Goal: Transaction & Acquisition: Purchase product/service

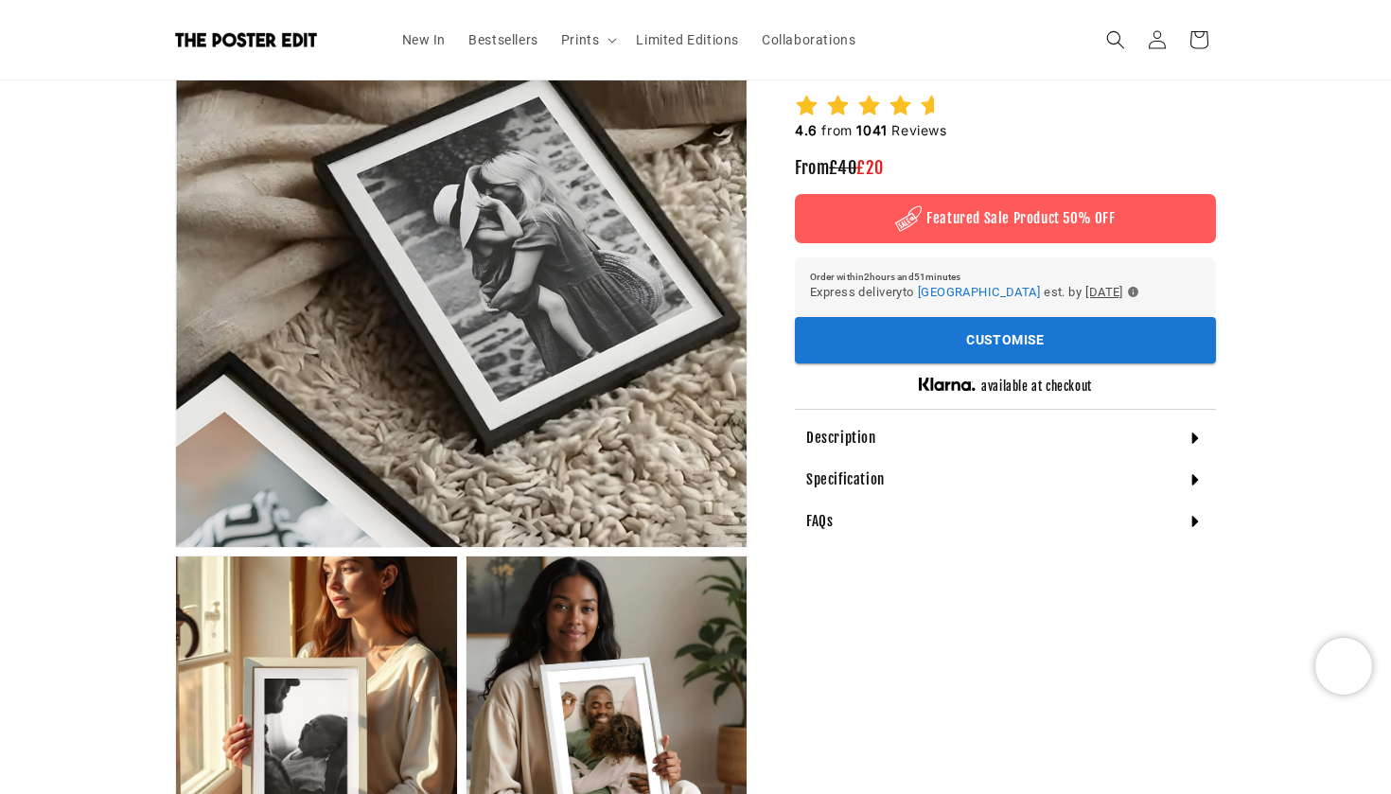
scroll to position [287, 0]
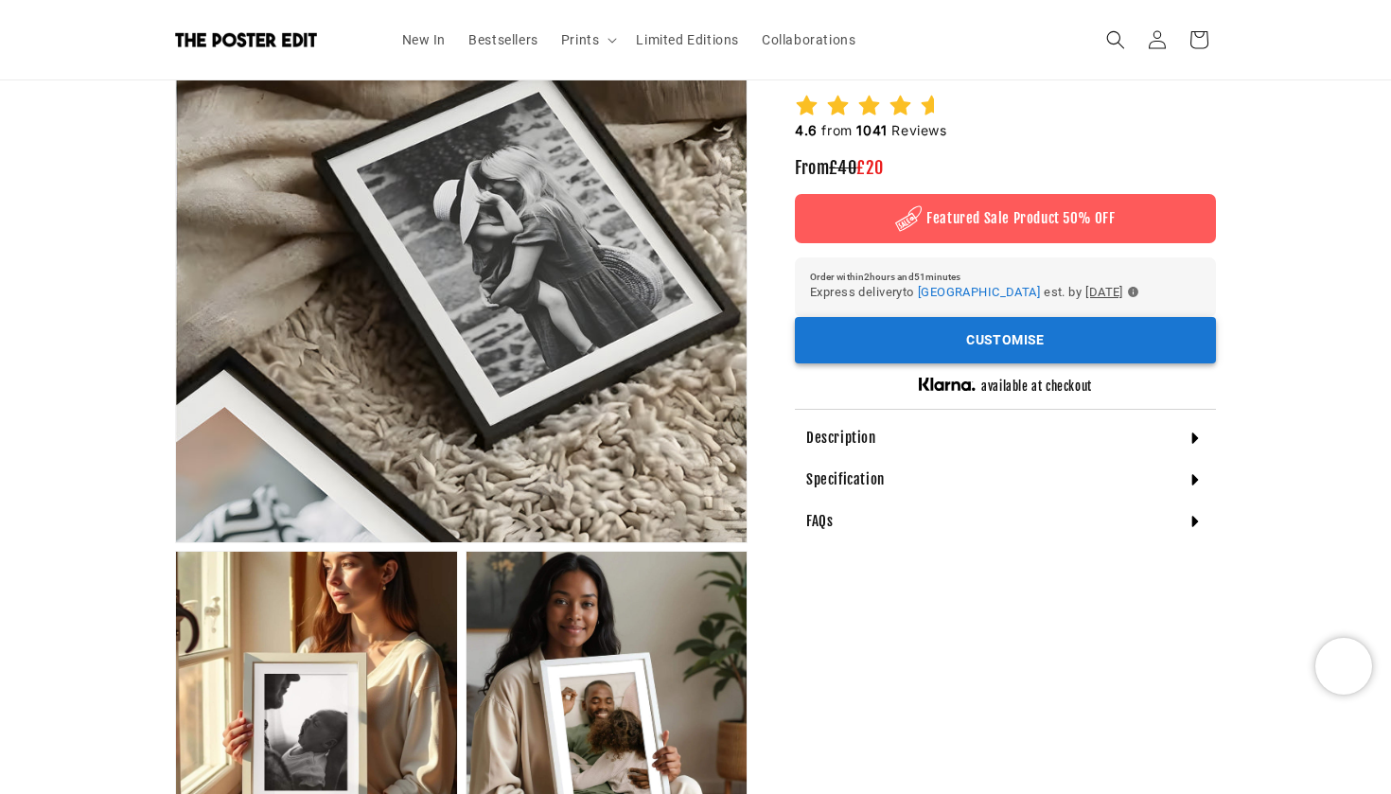
click at [960, 329] on button "Customise" at bounding box center [1005, 340] width 421 height 46
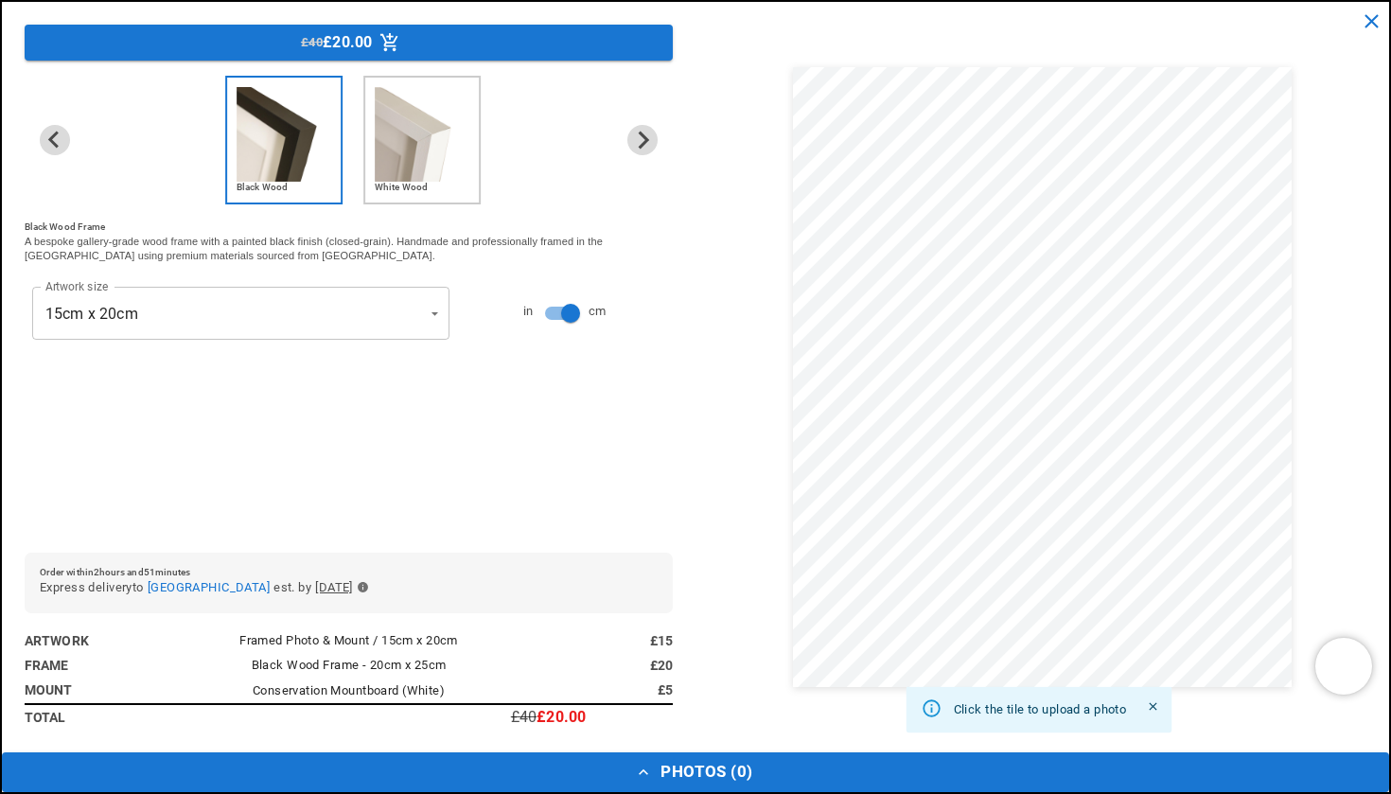
scroll to position [0, 369]
click at [1372, 19] on icon "close" at bounding box center [1371, 21] width 24 height 24
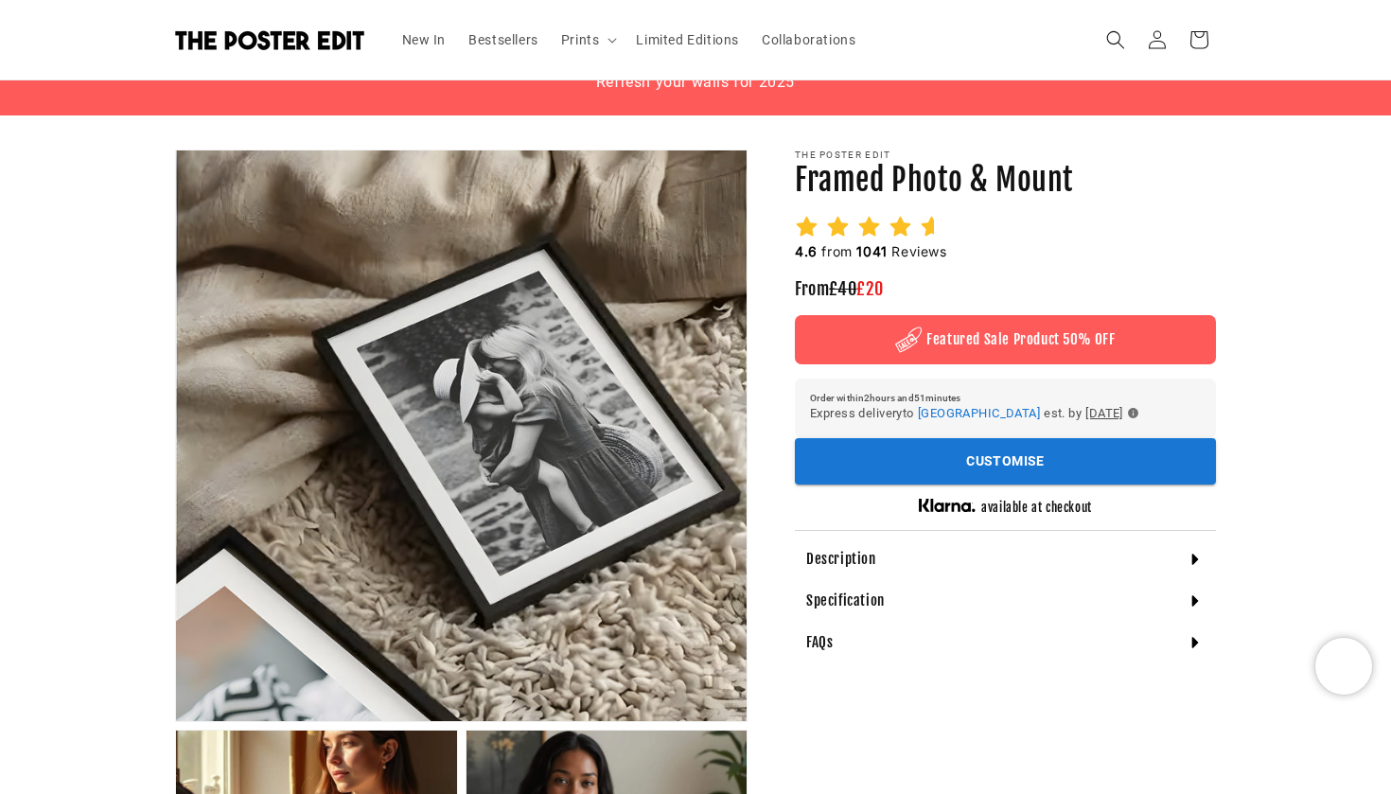
scroll to position [0, 0]
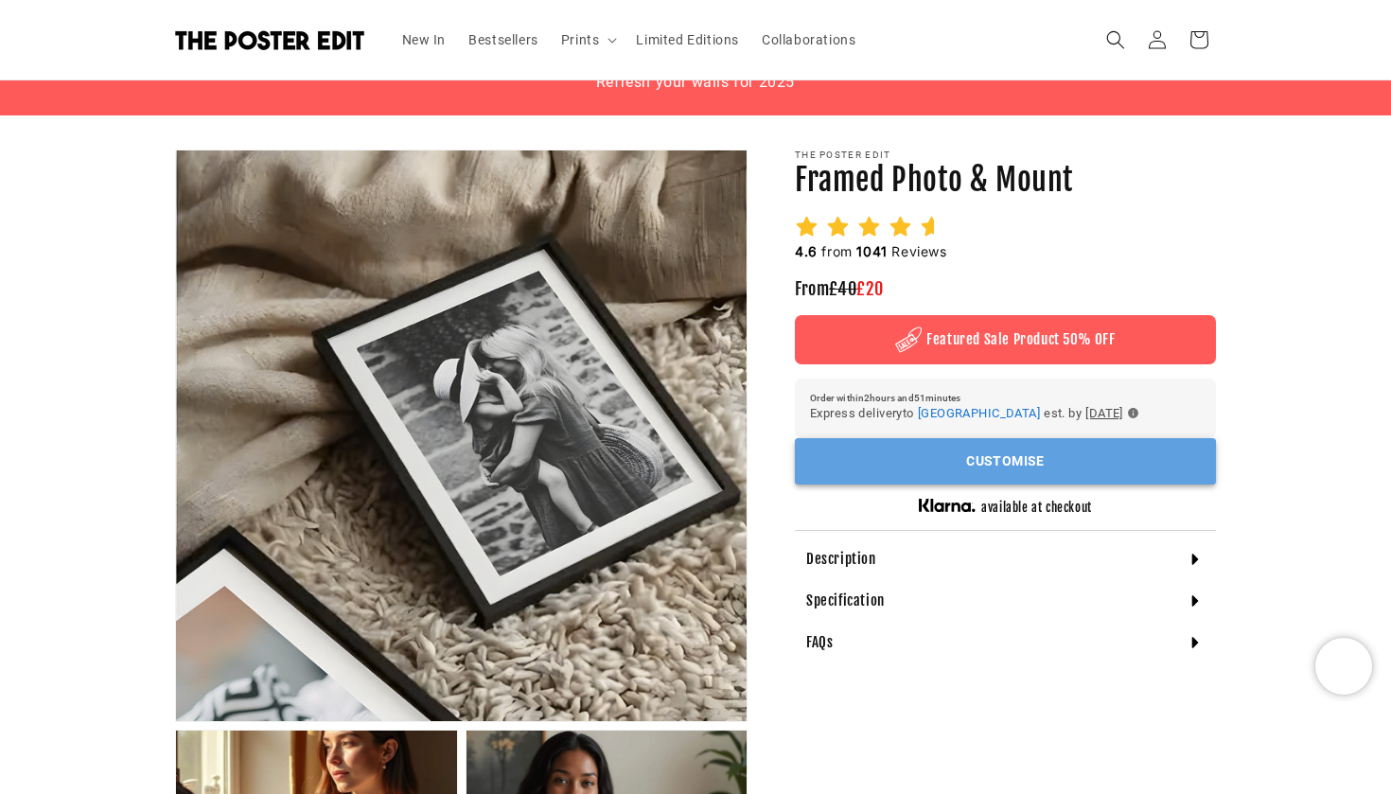
click at [947, 465] on button "Customise" at bounding box center [1005, 461] width 421 height 46
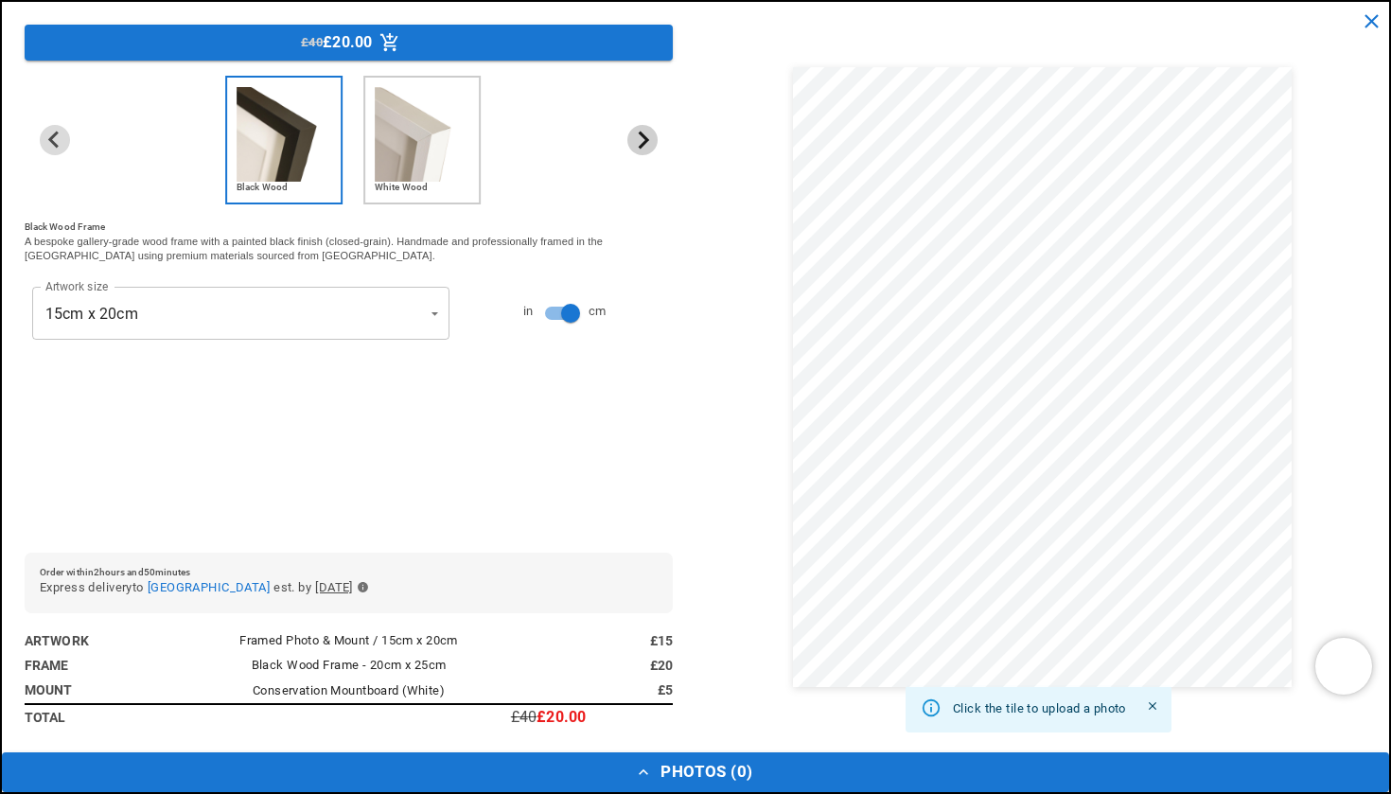
click at [644, 138] on icon "Next slide" at bounding box center [643, 139] width 10 height 17
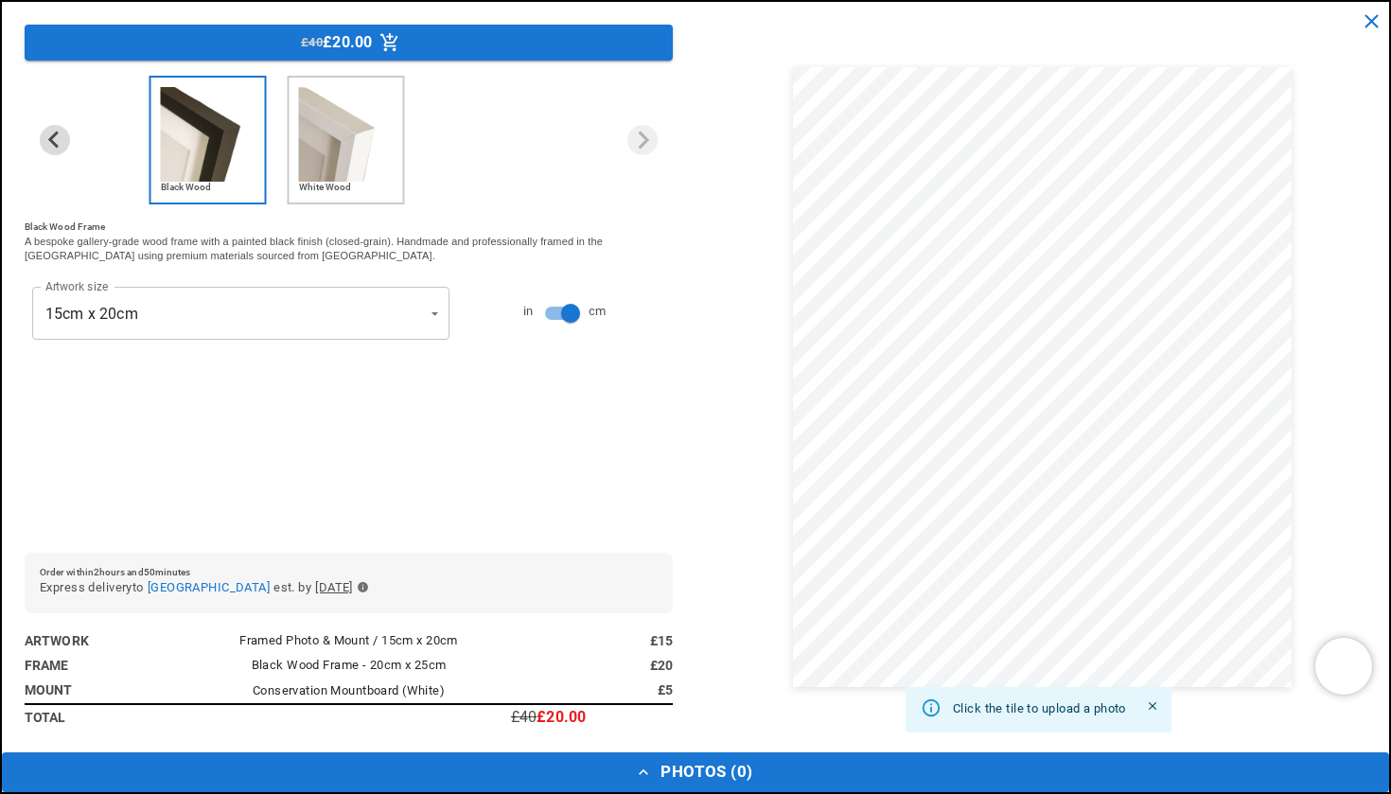
scroll to position [0, 369]
click at [1379, 25] on icon "close" at bounding box center [1371, 21] width 24 height 24
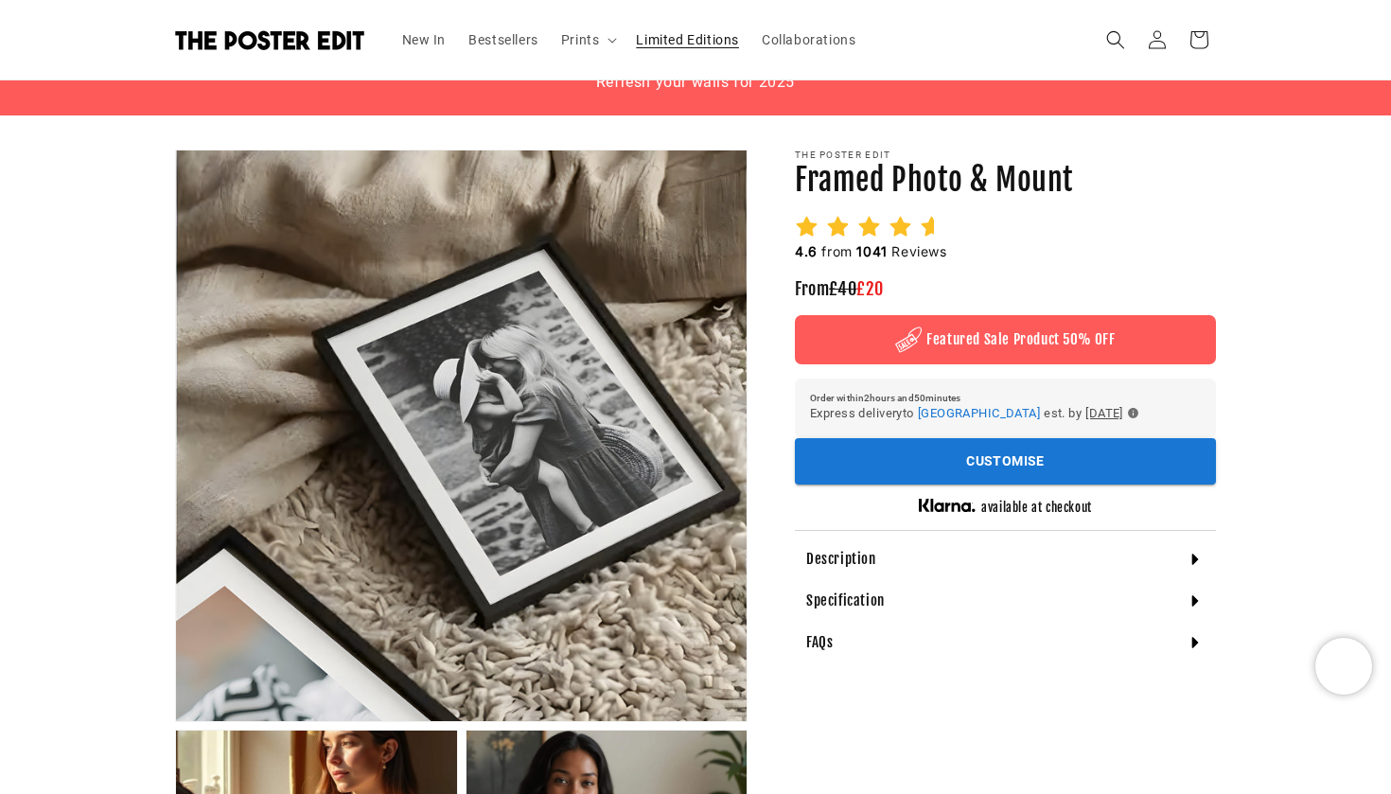
click at [676, 41] on span "Limited Editions" at bounding box center [687, 39] width 103 height 17
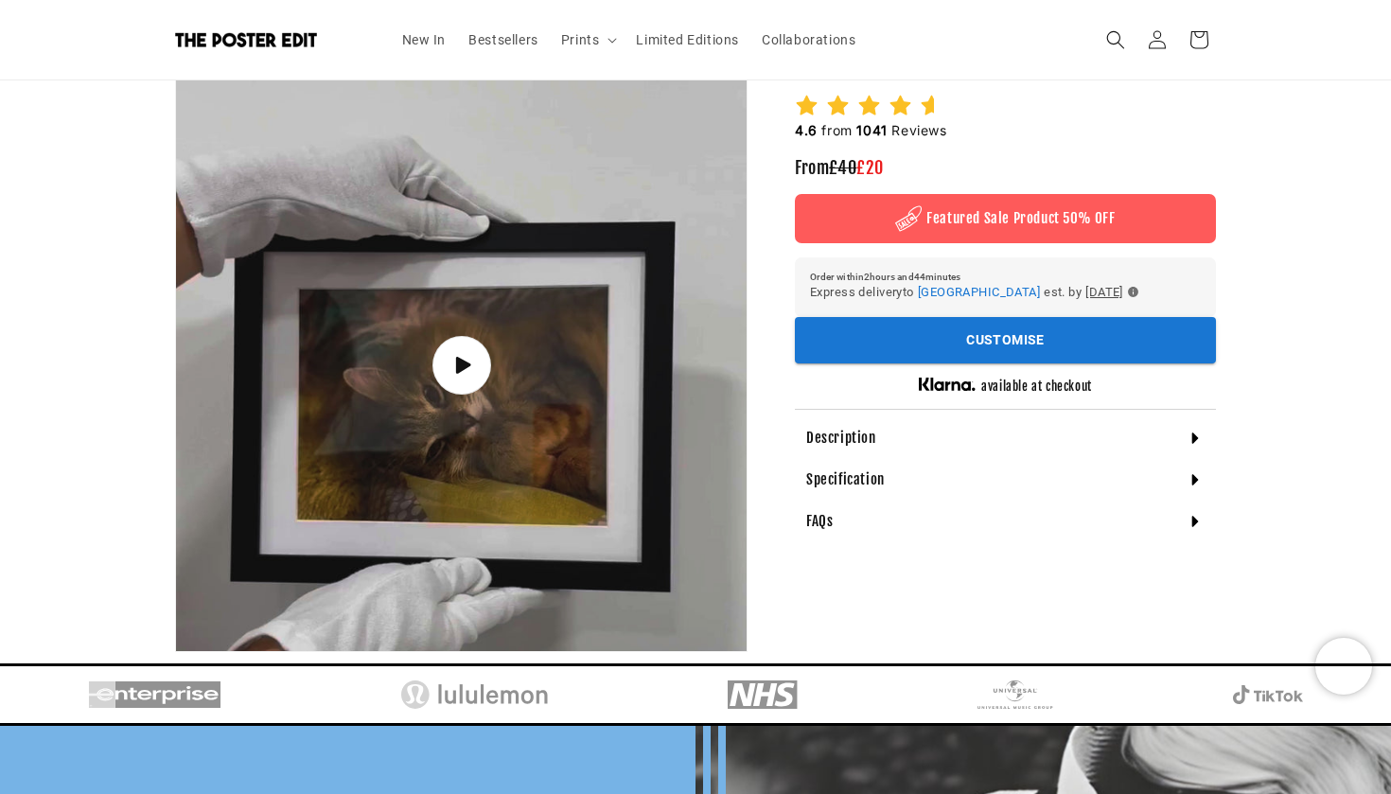
scroll to position [1072, 0]
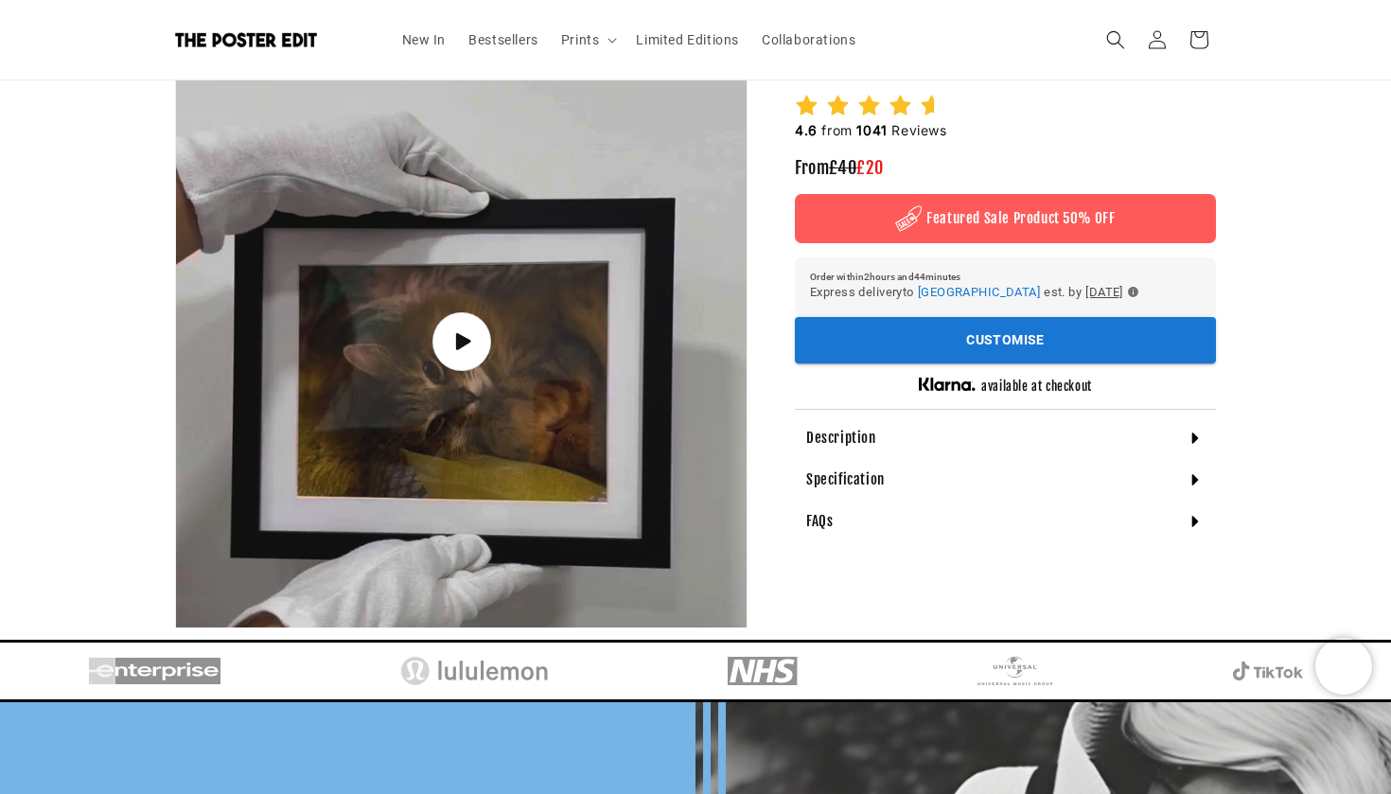
click at [930, 483] on div "Specification" at bounding box center [1005, 480] width 421 height 42
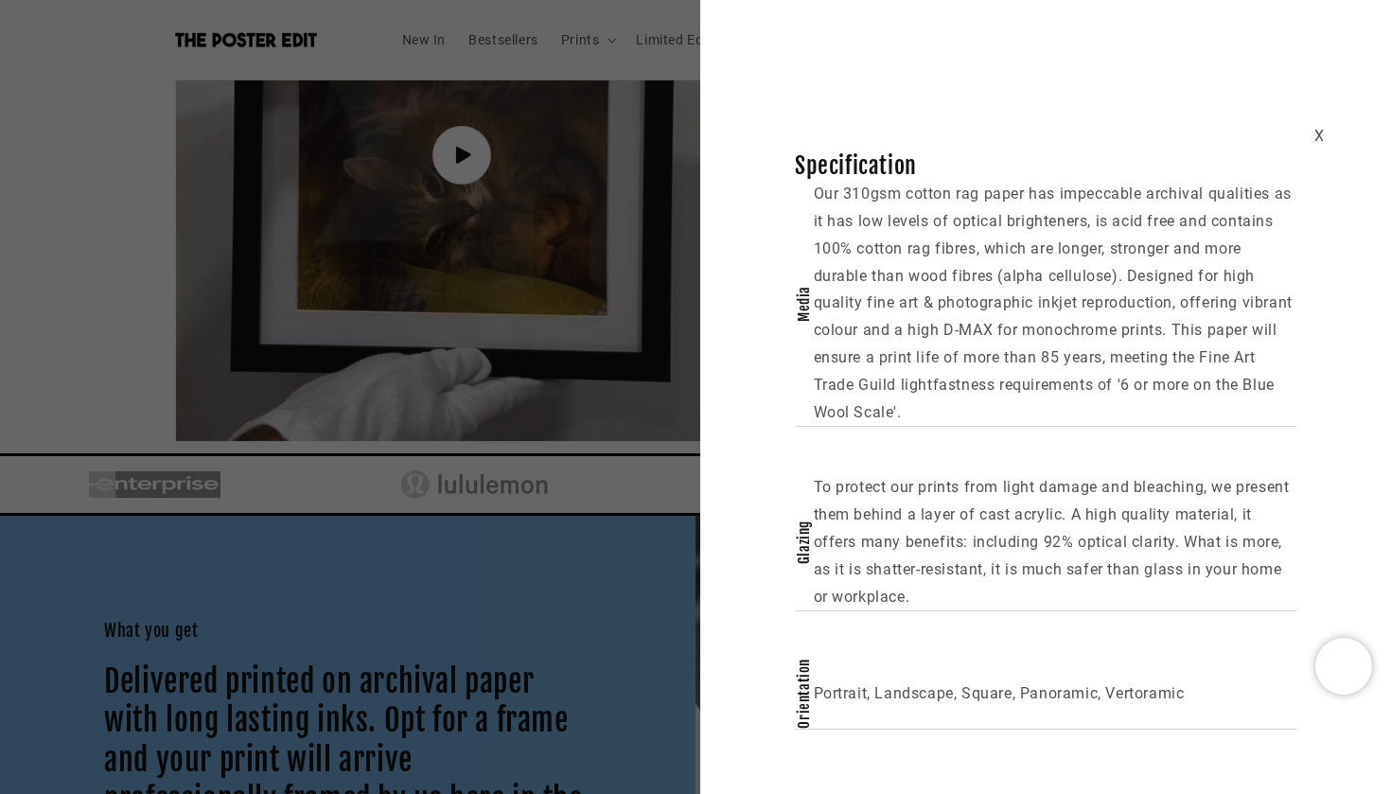
scroll to position [0, 738]
click at [1317, 131] on div "X" at bounding box center [1319, 136] width 10 height 27
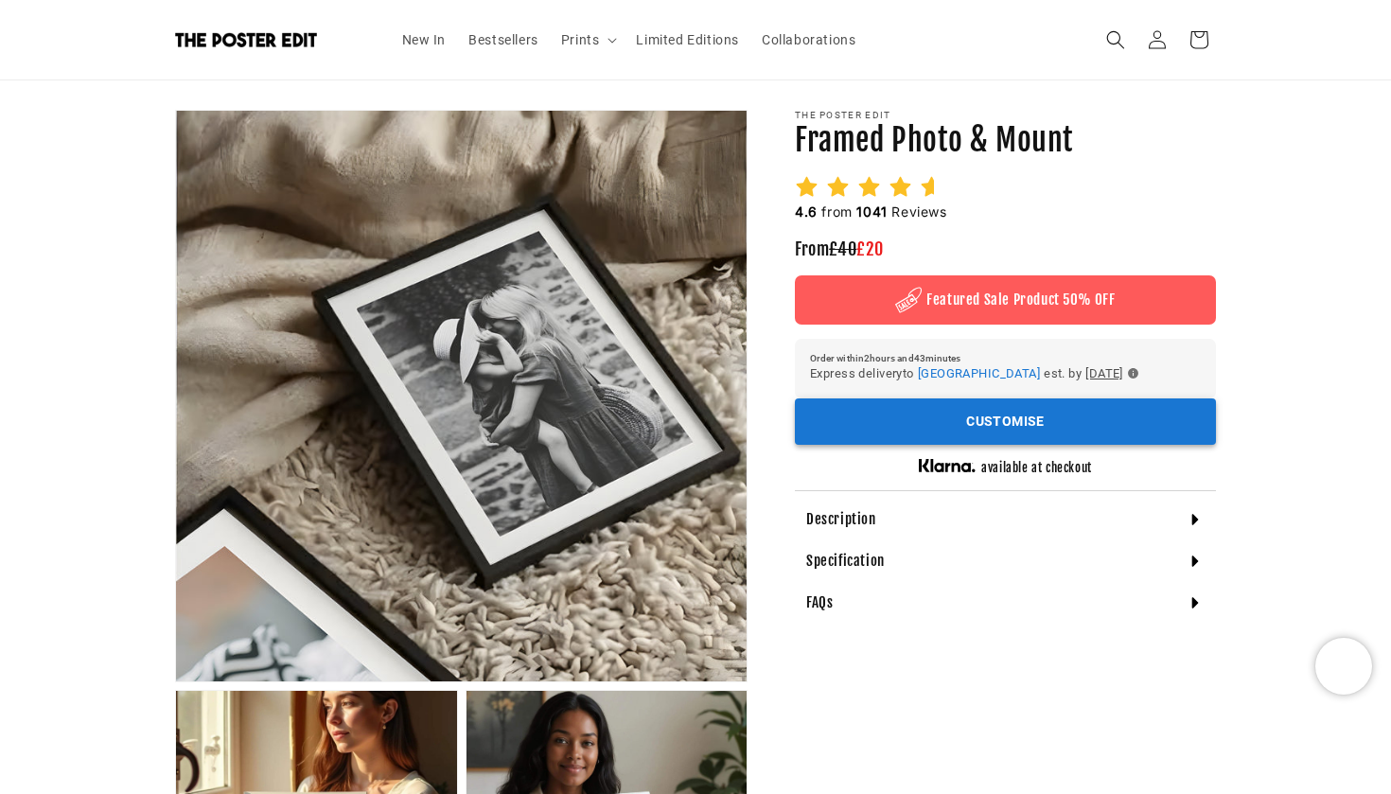
click at [978, 421] on button "Customise" at bounding box center [1005, 421] width 421 height 46
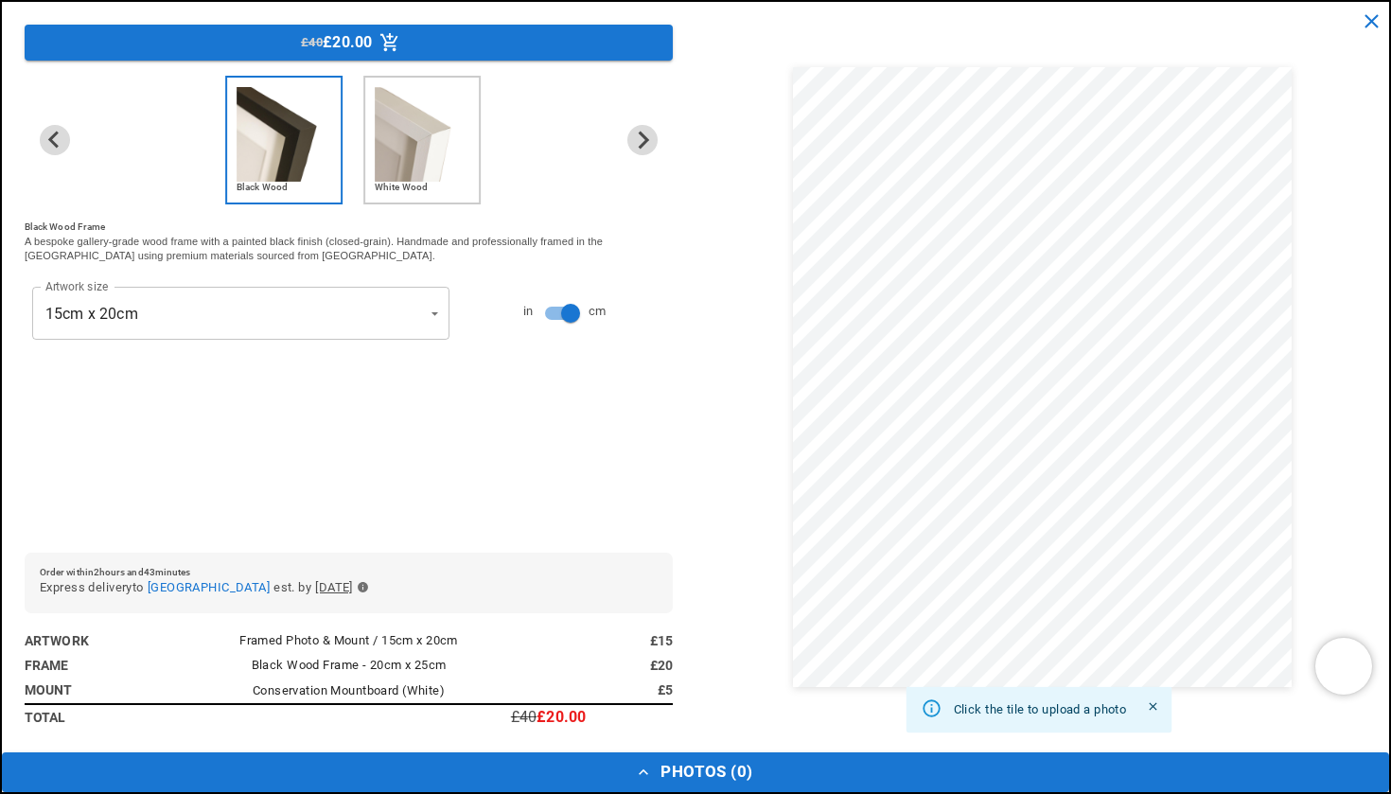
scroll to position [0, 0]
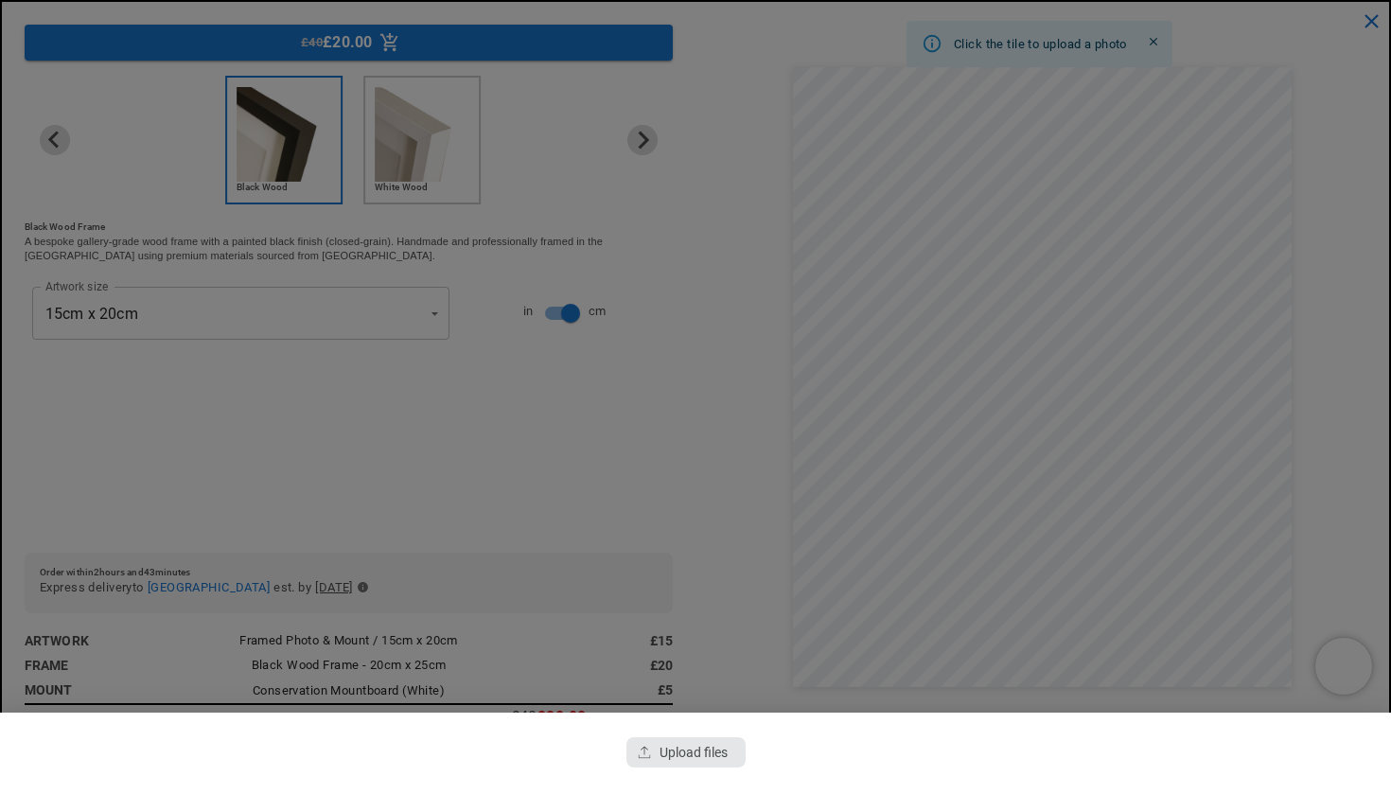
click at [716, 758] on div "button" at bounding box center [685, 752] width 119 height 30
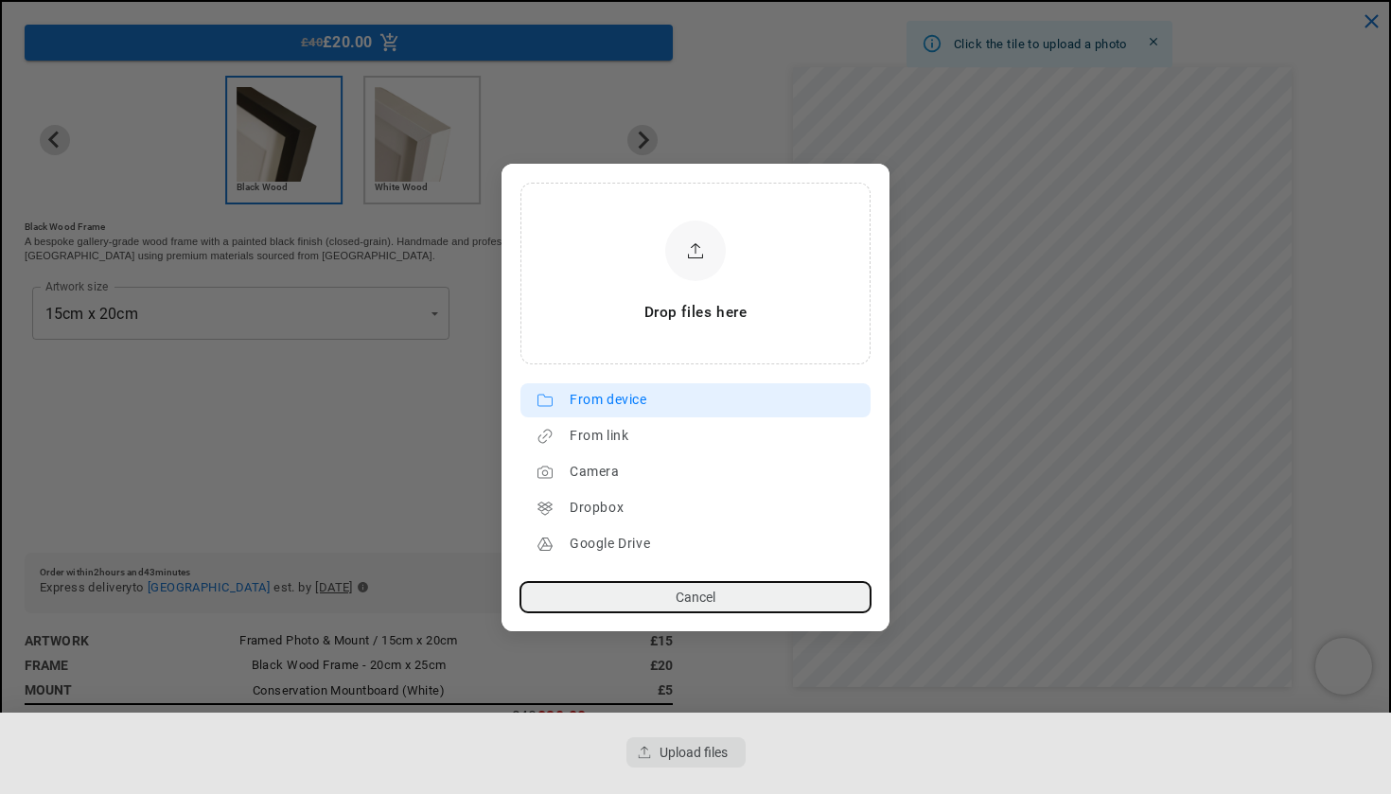
click at [615, 402] on div "From device" at bounding box center [714, 400] width 291 height 30
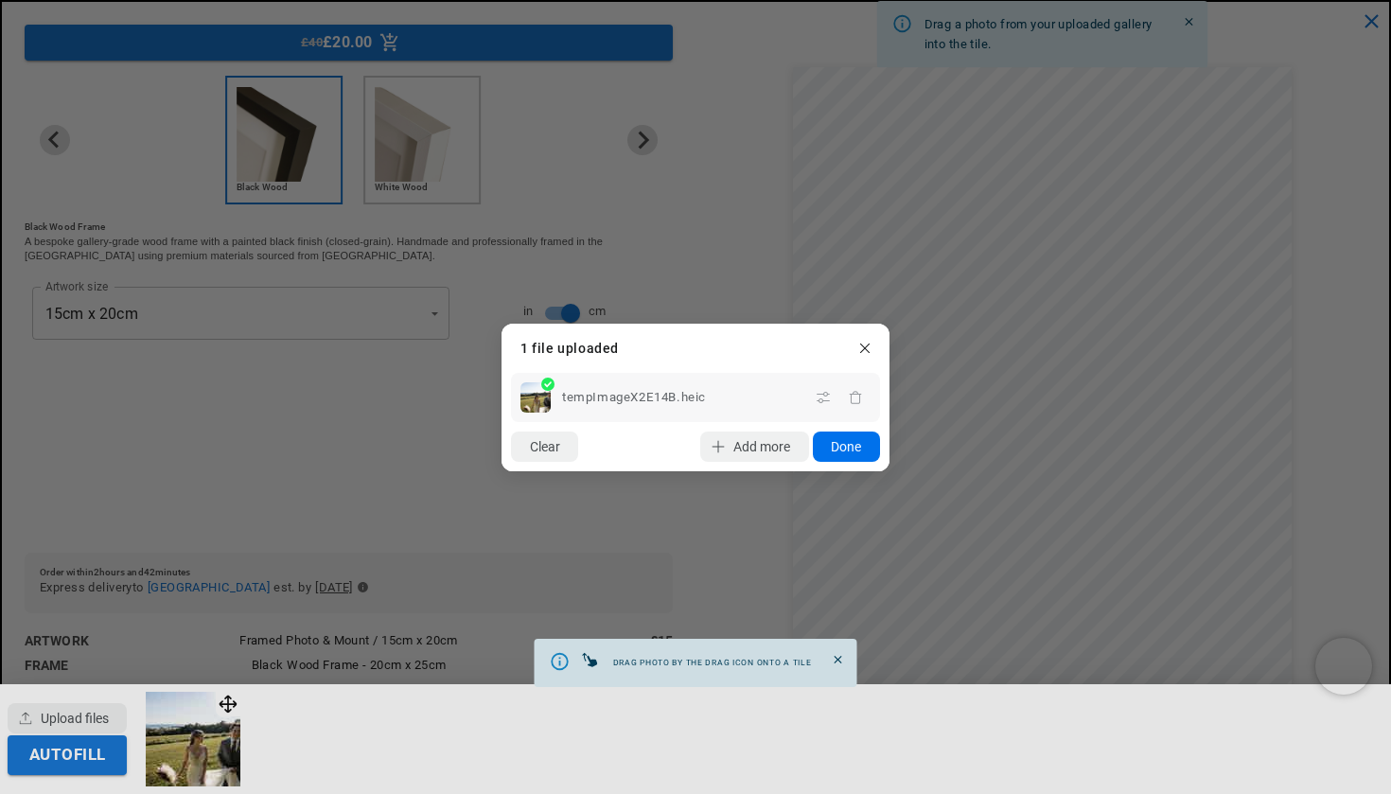
scroll to position [0, 369]
drag, startPoint x: 235, startPoint y: 707, endPoint x: 375, endPoint y: 630, distance: 159.6
click at [501, 471] on dialog "Drop files here From device From link Camera Dropbox Google Drive Cancel Powere…" at bounding box center [695, 398] width 388 height 148
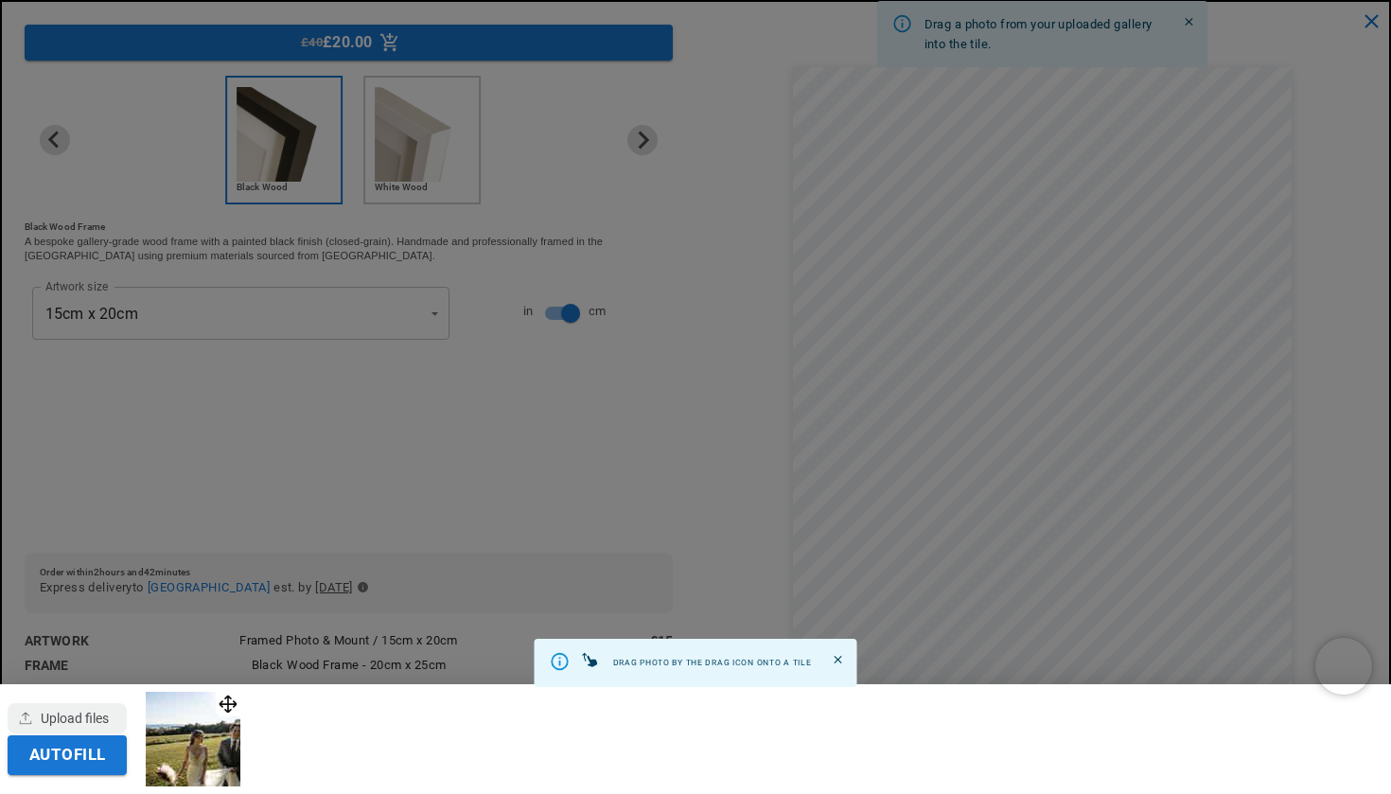
scroll to position [0, 0]
drag, startPoint x: 240, startPoint y: 708, endPoint x: 589, endPoint y: 557, distance: 380.1
click at [589, 557] on div "Autofill" at bounding box center [695, 397] width 1391 height 794
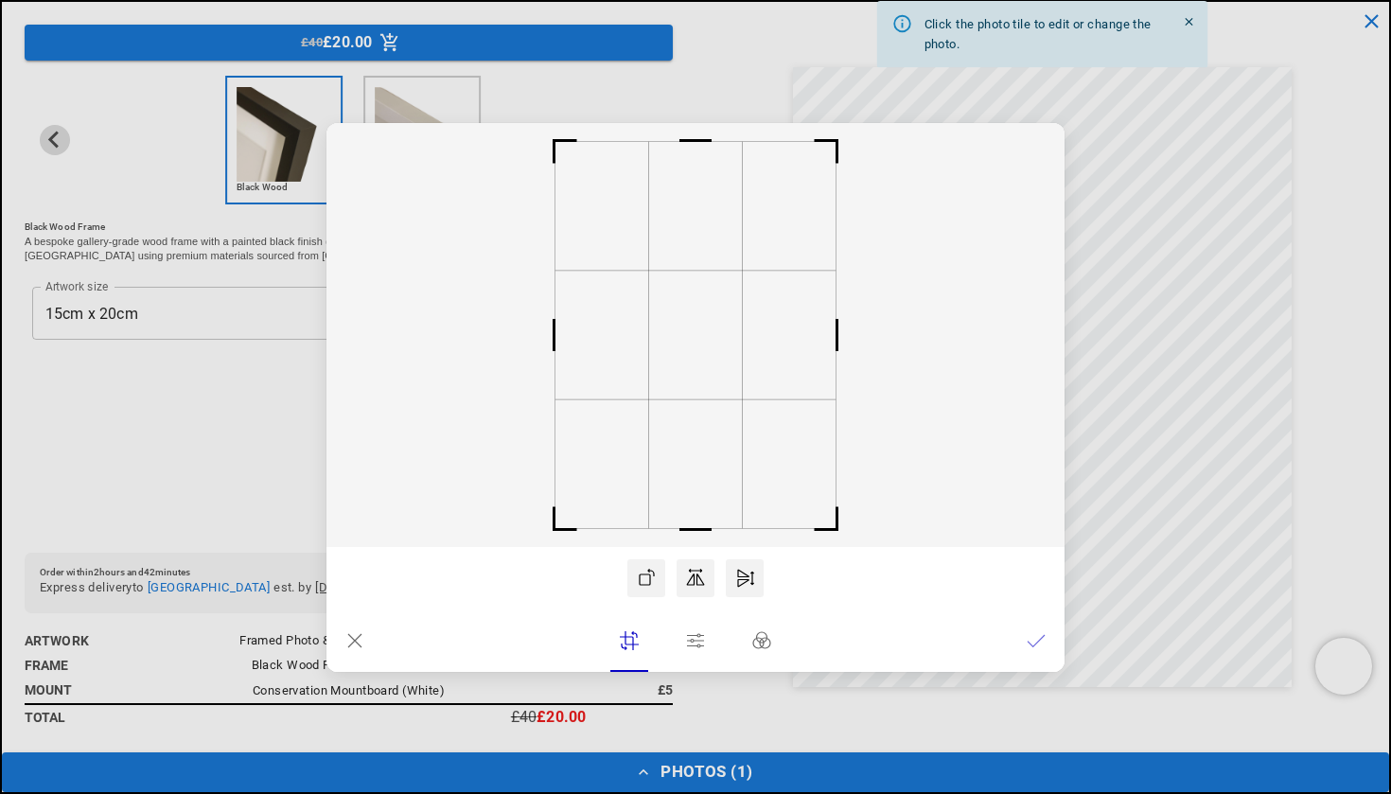
click at [638, 587] on lr-icon at bounding box center [646, 578] width 38 height 38
click at [1041, 639] on icon at bounding box center [1035, 640] width 19 height 19
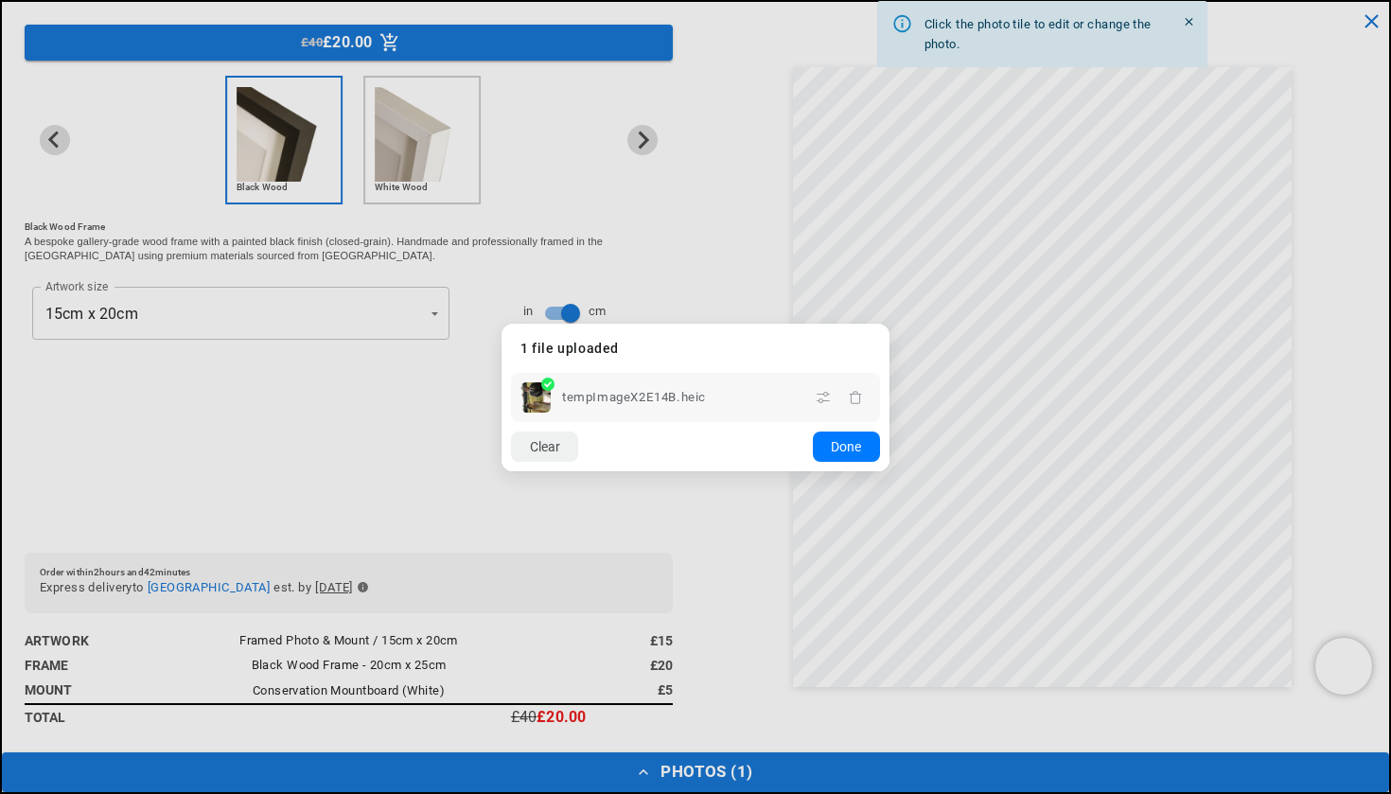
scroll to position [0, 0]
click at [826, 398] on icon "button" at bounding box center [822, 397] width 15 height 15
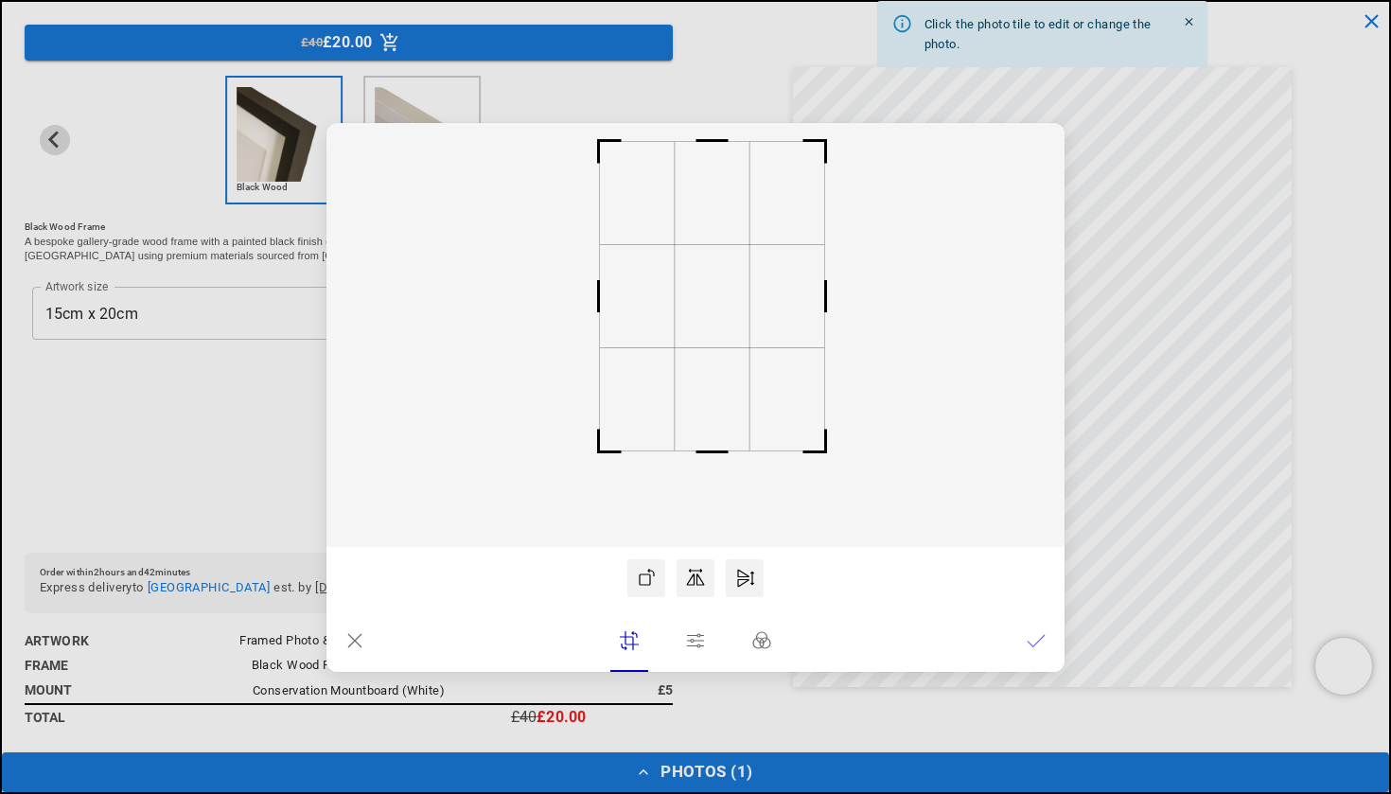
scroll to position [0, 738]
drag, startPoint x: 638, startPoint y: 400, endPoint x: 657, endPoint y: 451, distance: 54.5
click at [657, 451] on icon at bounding box center [695, 335] width 738 height 424
click at [717, 151] on rect at bounding box center [712, 146] width 45 height 45
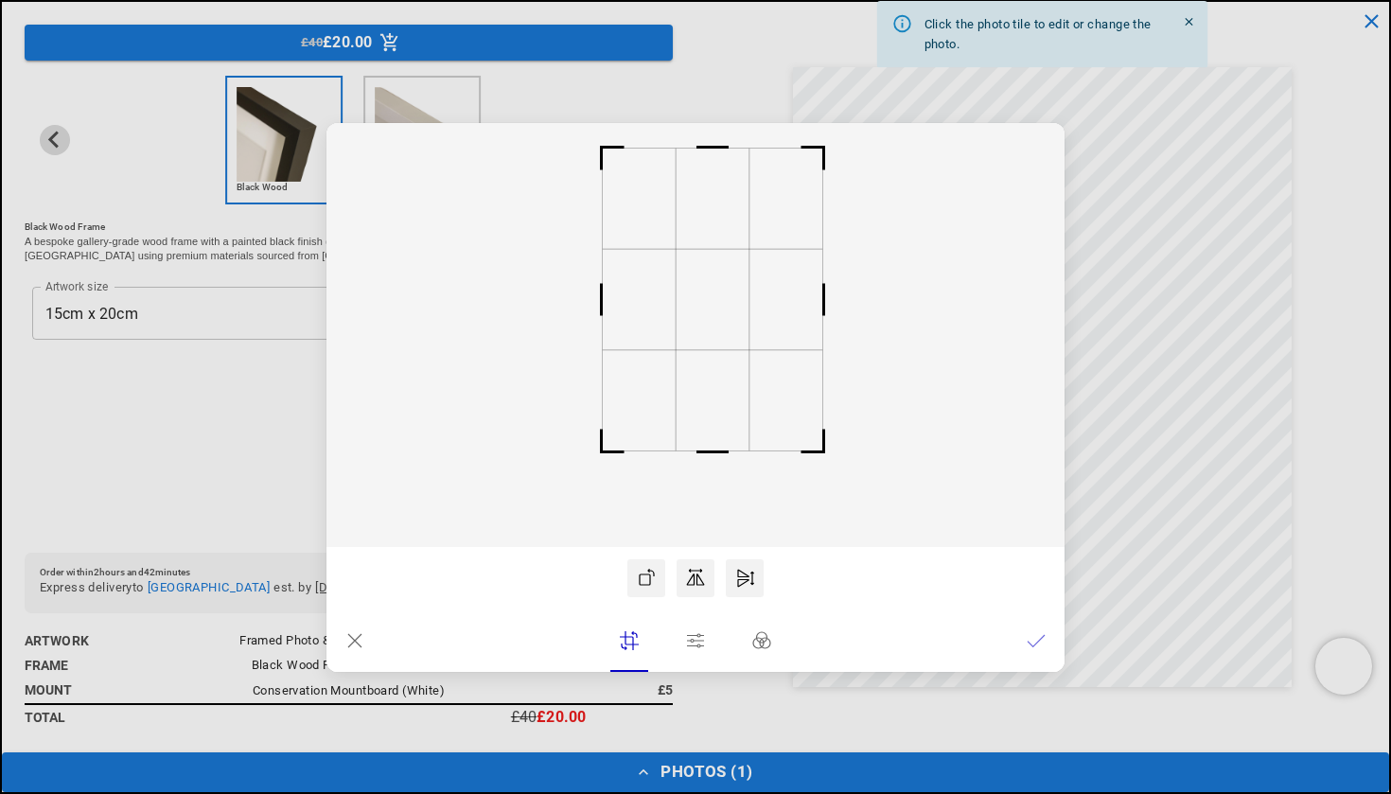
scroll to position [0, 369]
click at [1041, 636] on icon at bounding box center [1035, 640] width 19 height 19
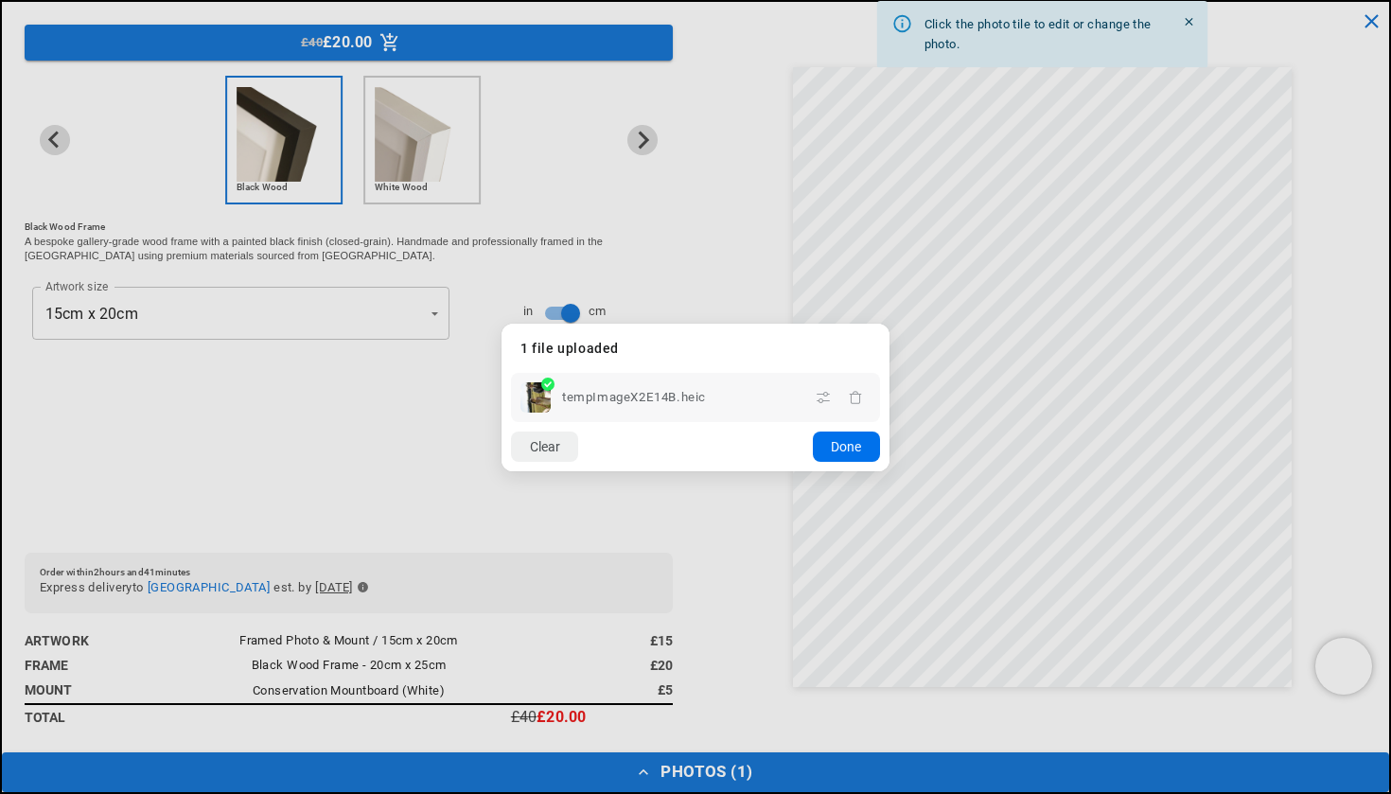
click at [823, 440] on button "Done" at bounding box center [846, 446] width 67 height 30
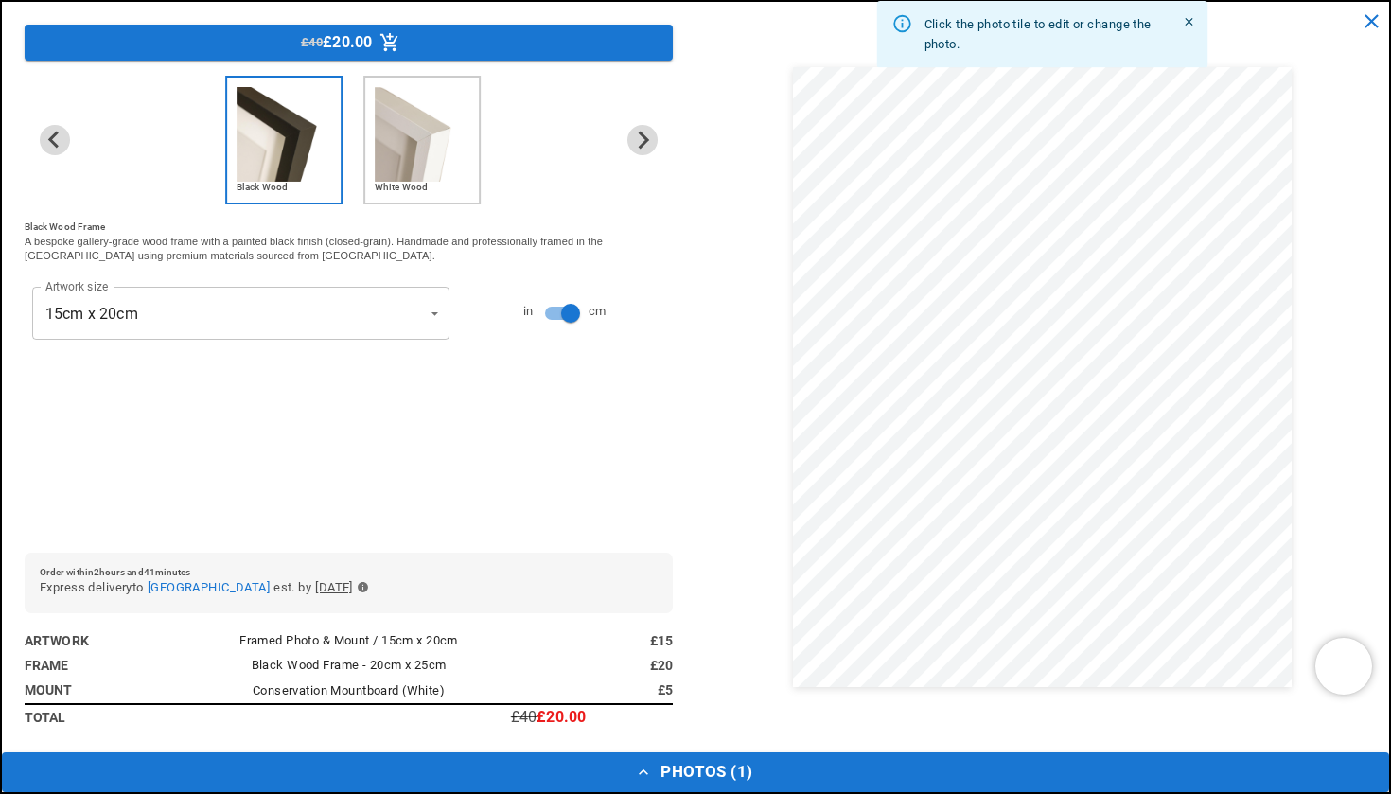
scroll to position [0, 738]
click at [435, 150] on img "2 of 2" at bounding box center [422, 134] width 95 height 95
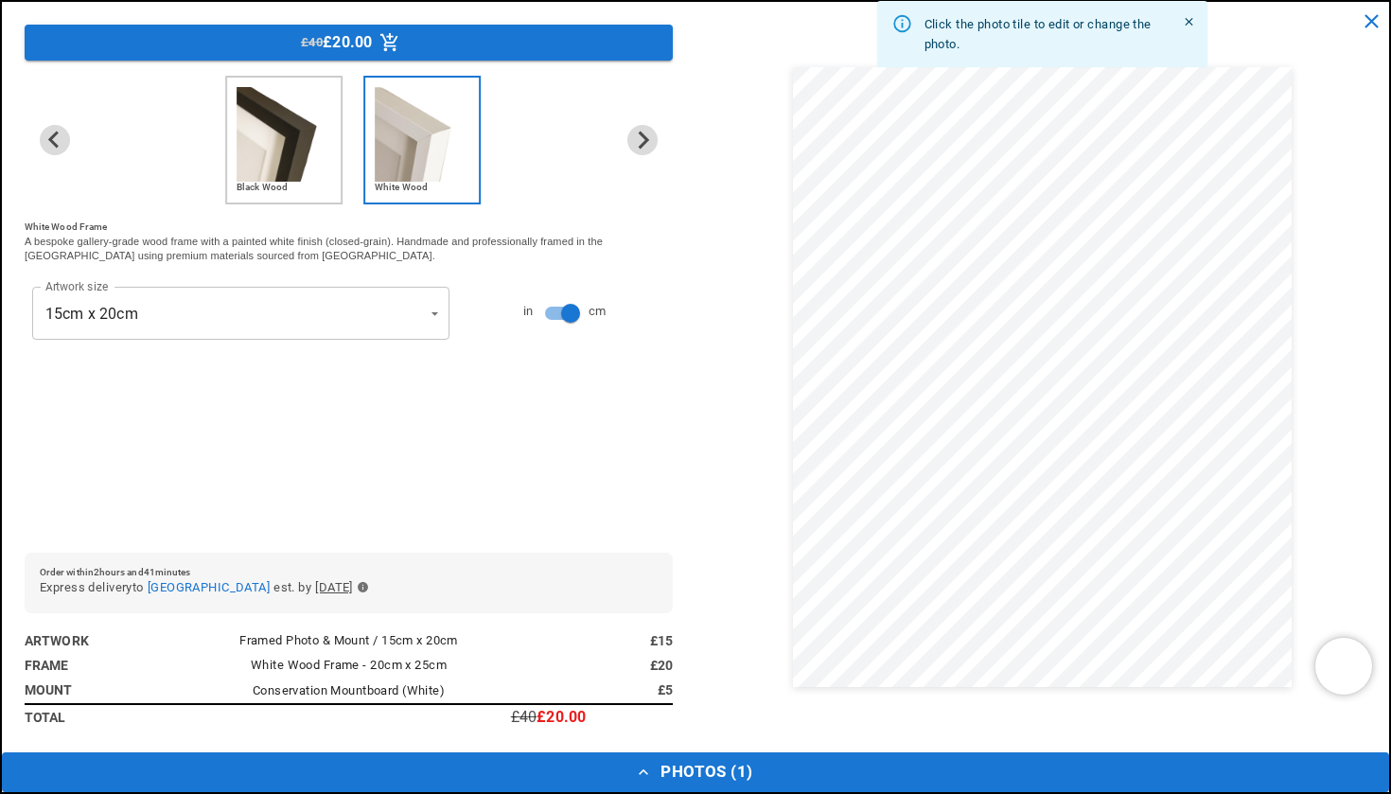
scroll to position [0, 0]
click at [317, 143] on img "1 of 2" at bounding box center [283, 134] width 95 height 95
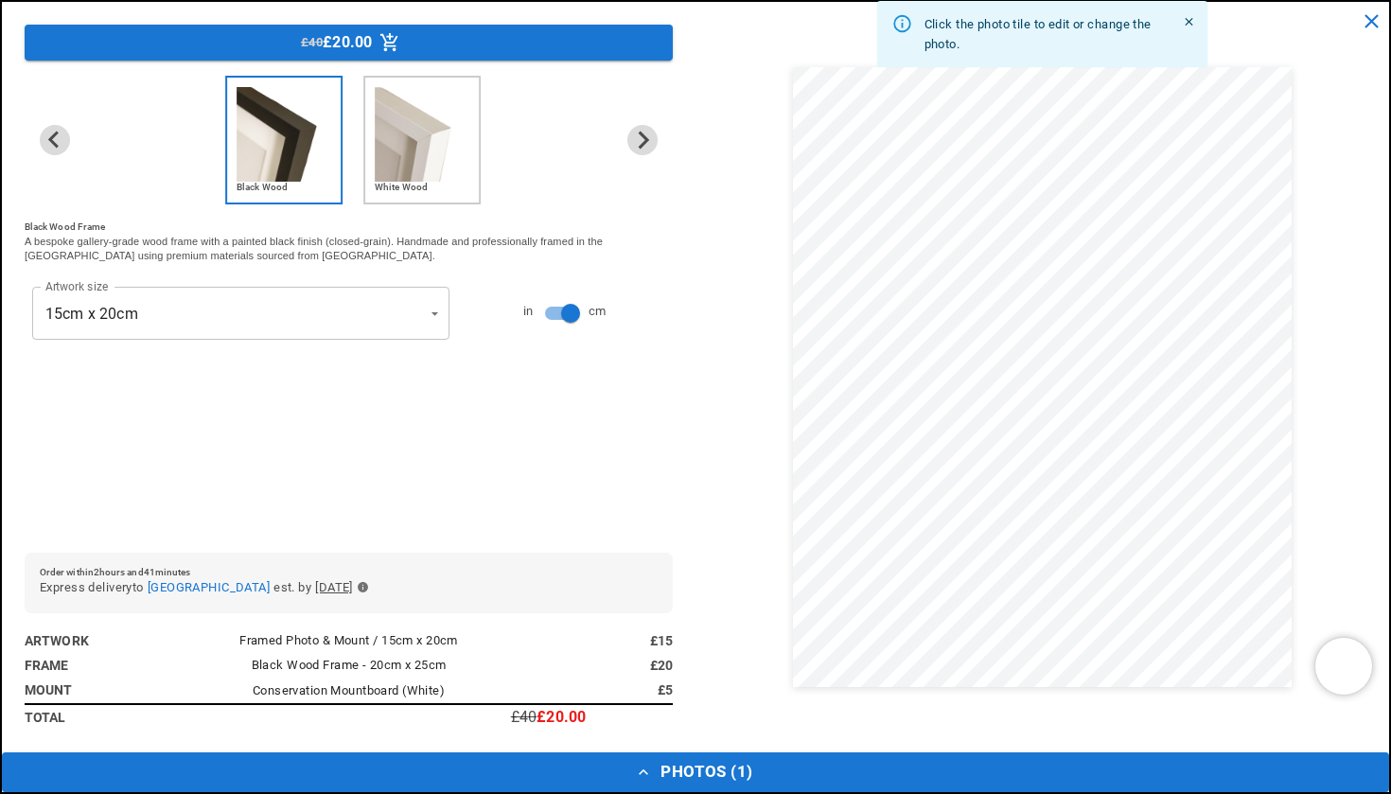
click at [426, 130] on img "2 of 2" at bounding box center [422, 134] width 95 height 95
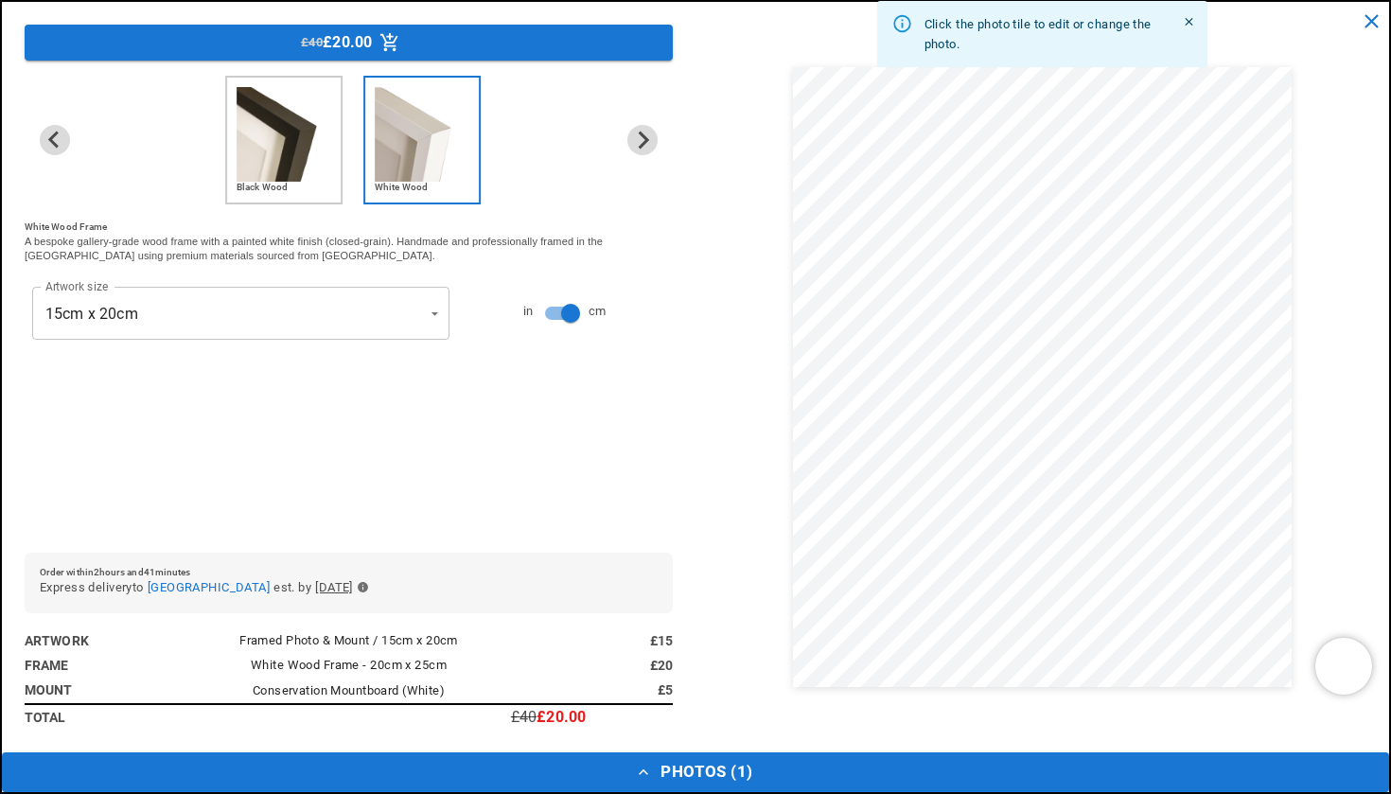
click at [292, 127] on img "1 of 2" at bounding box center [283, 134] width 95 height 95
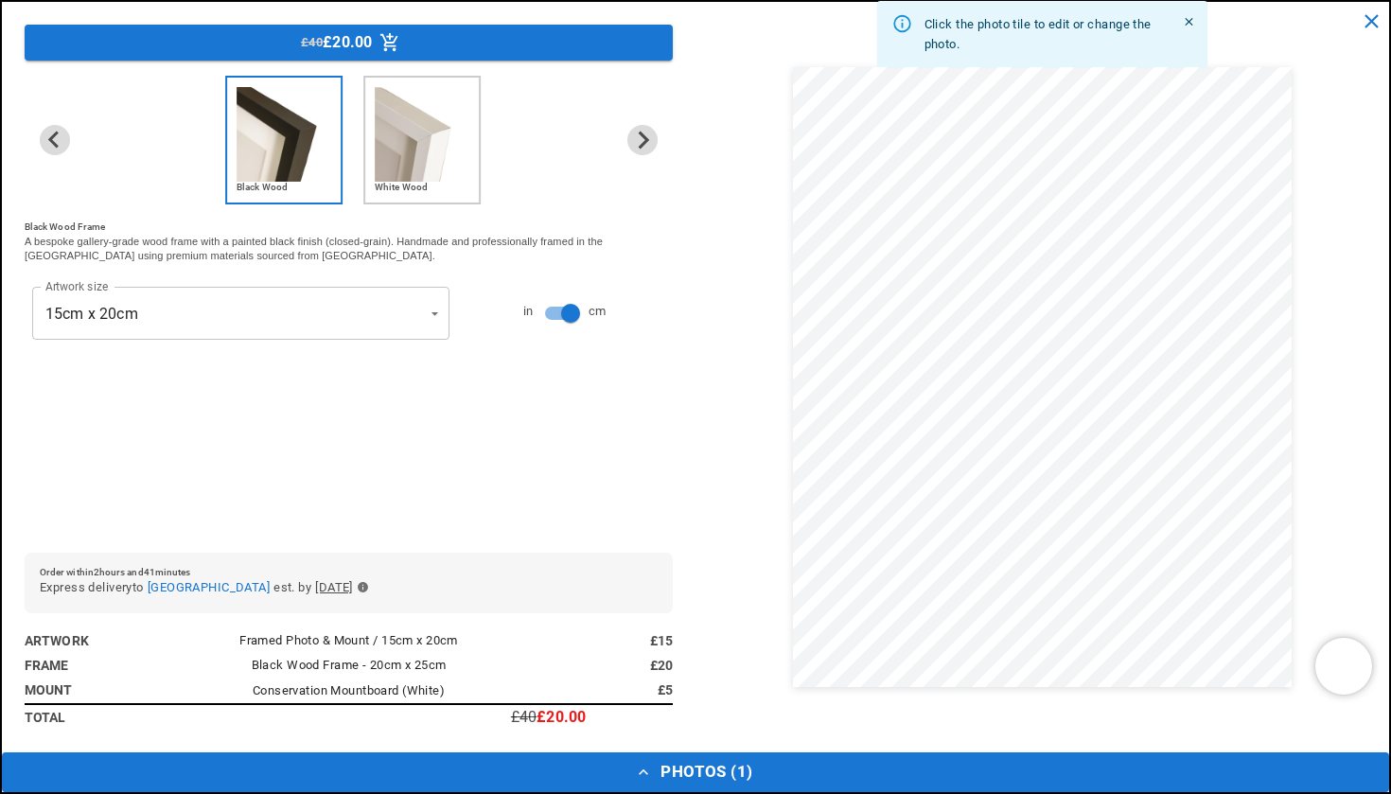
click at [368, 588] on icon "button" at bounding box center [363, 588] width 10 height 10
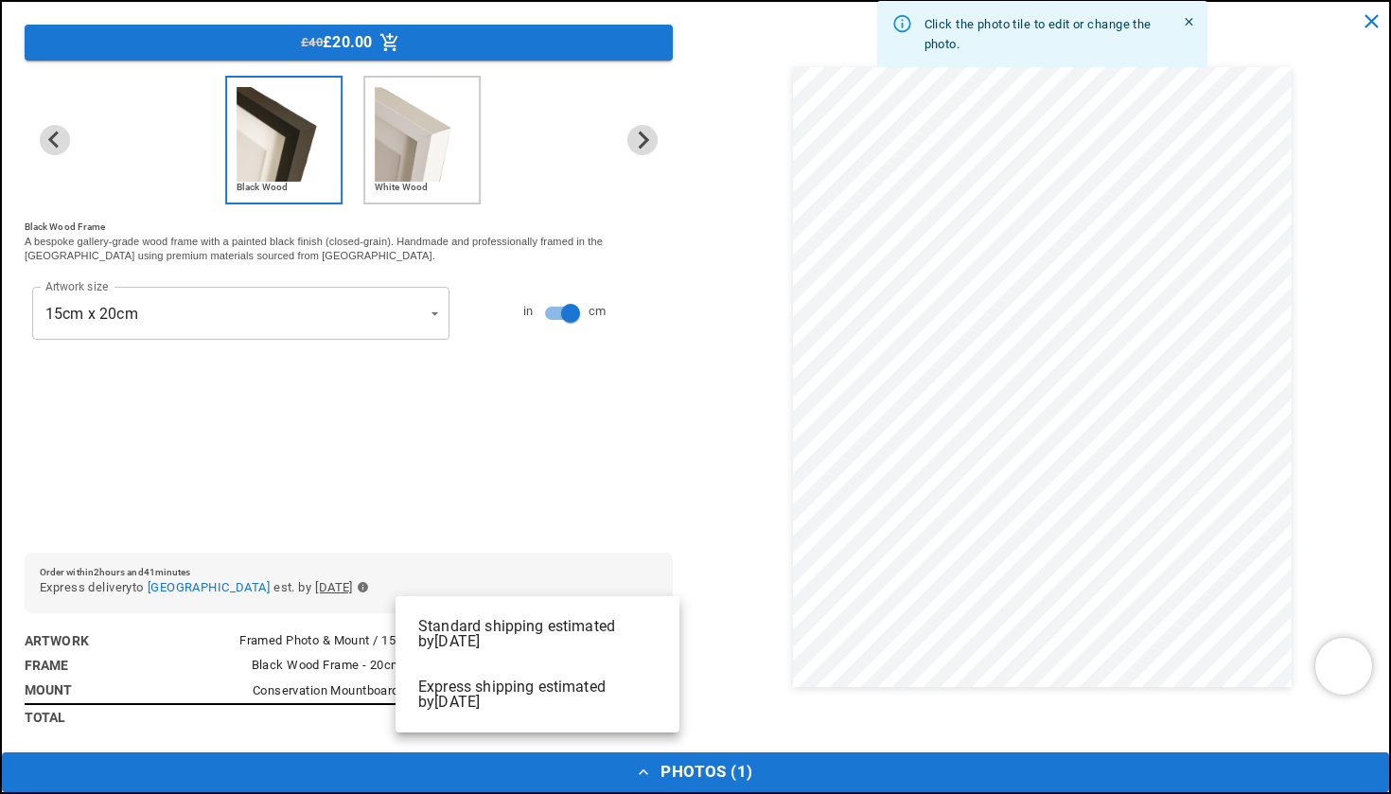
scroll to position [66, 0]
click at [466, 578] on div at bounding box center [695, 397] width 1391 height 794
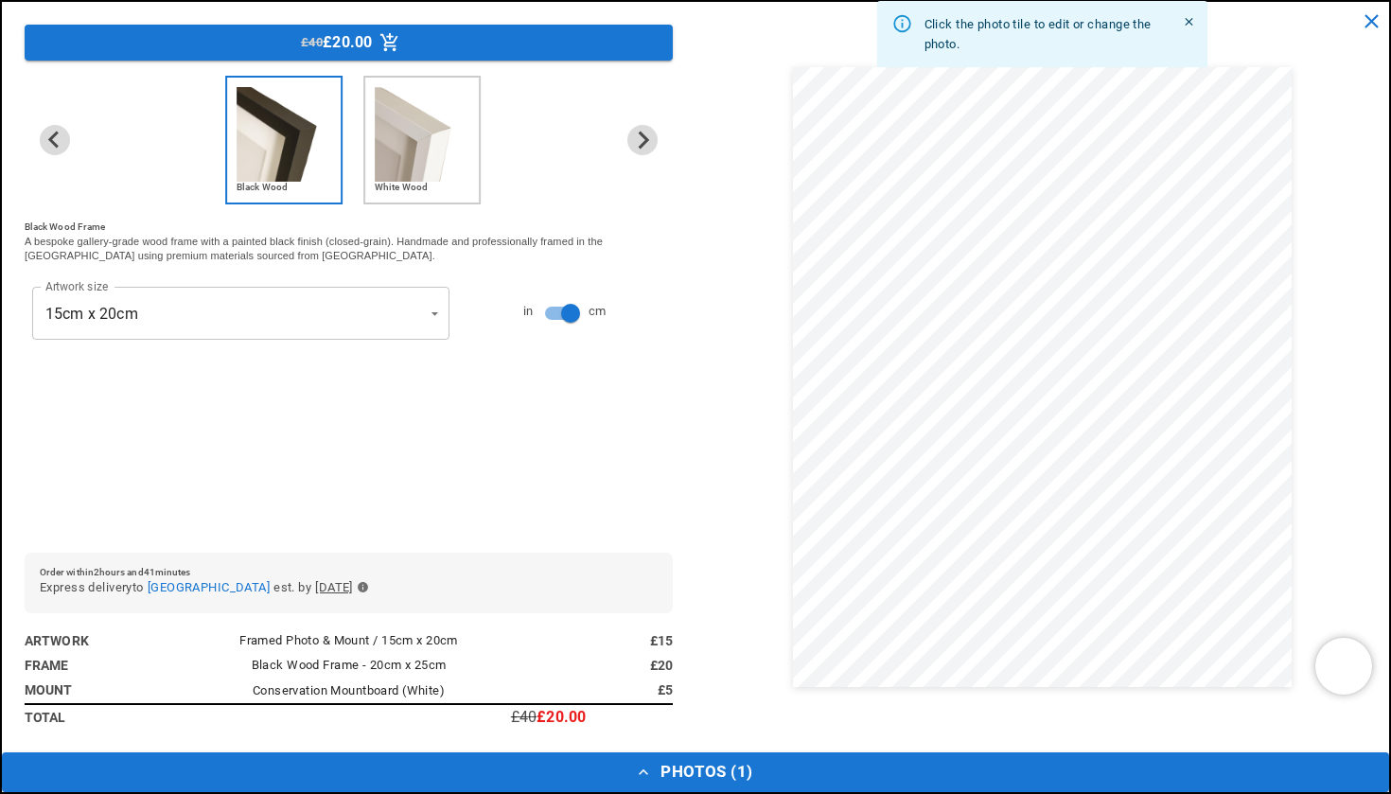
scroll to position [0, 0]
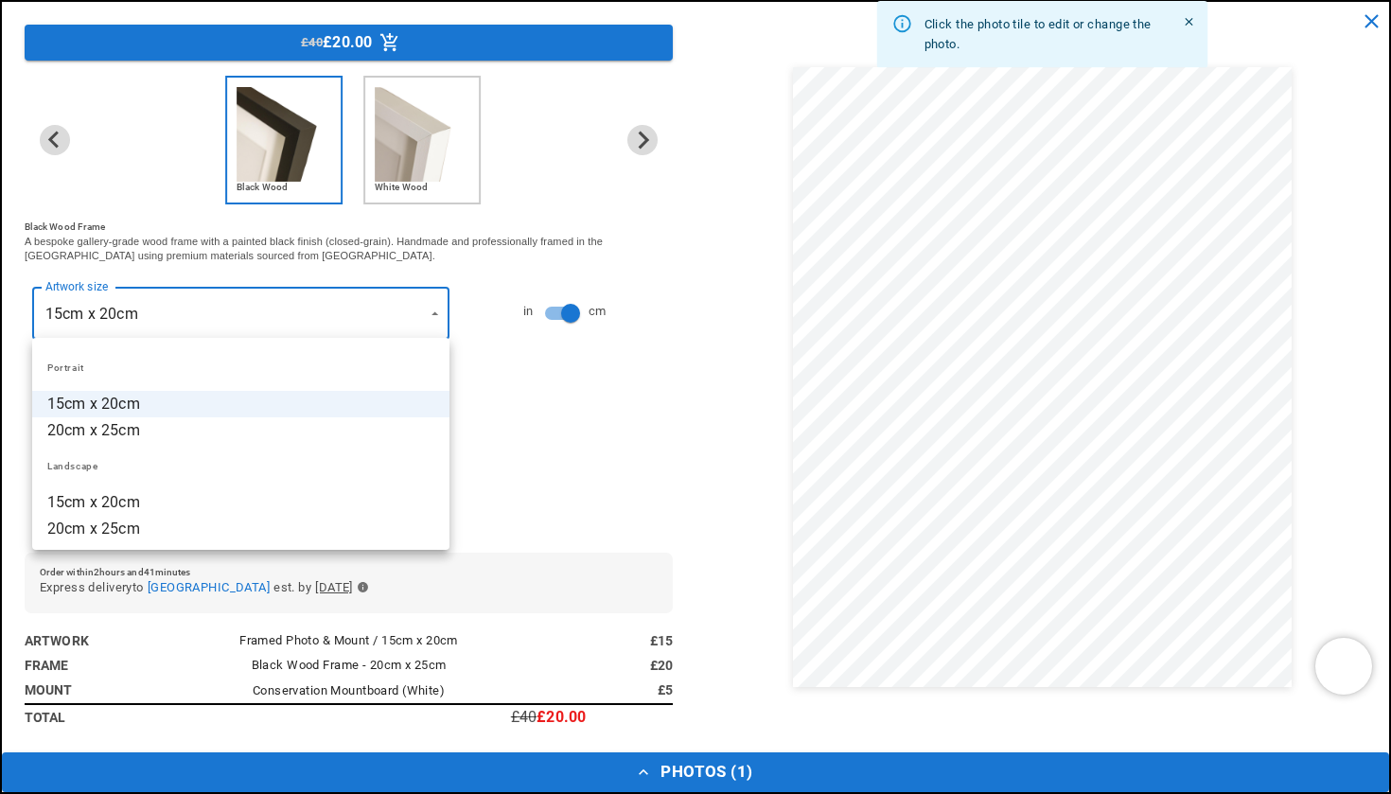
click at [400, 308] on div at bounding box center [695, 397] width 1391 height 794
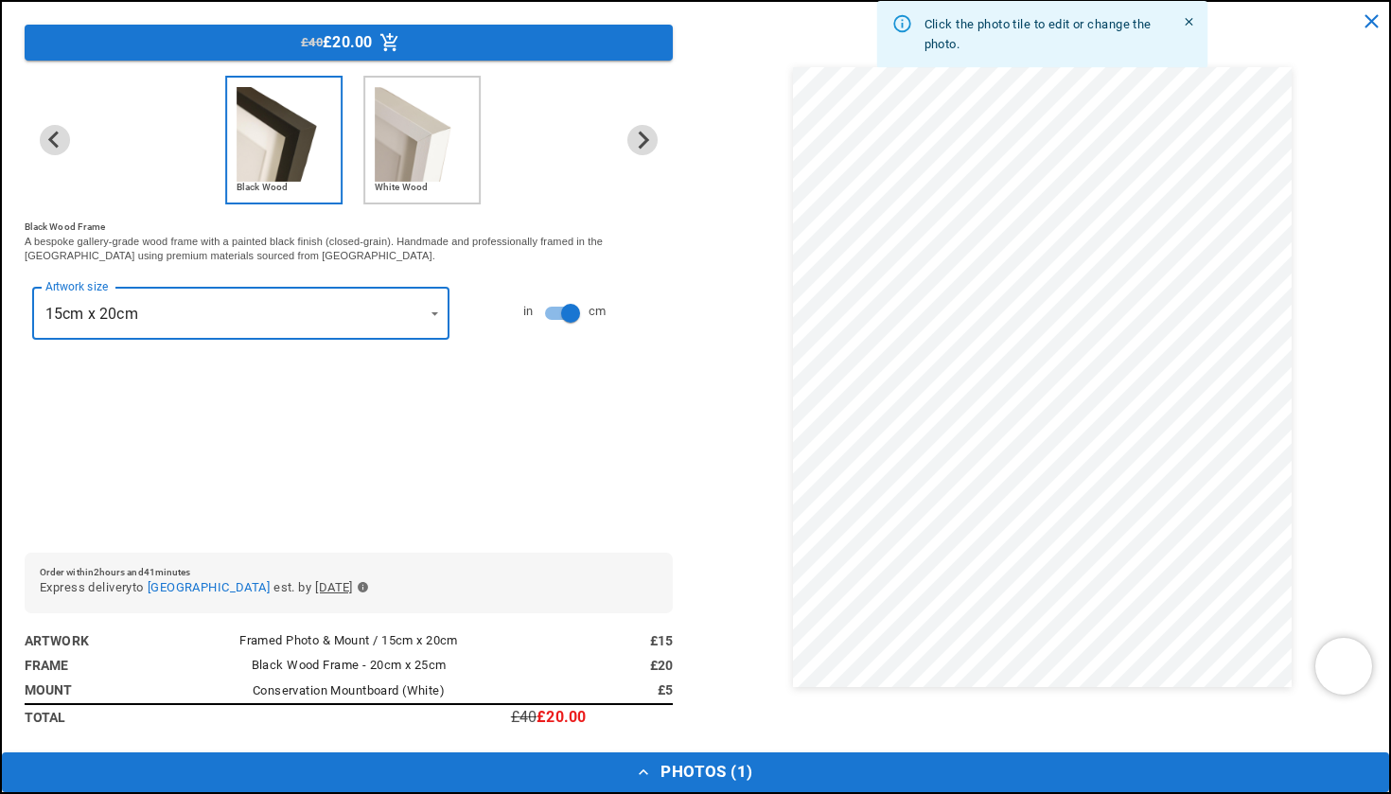
scroll to position [0, 738]
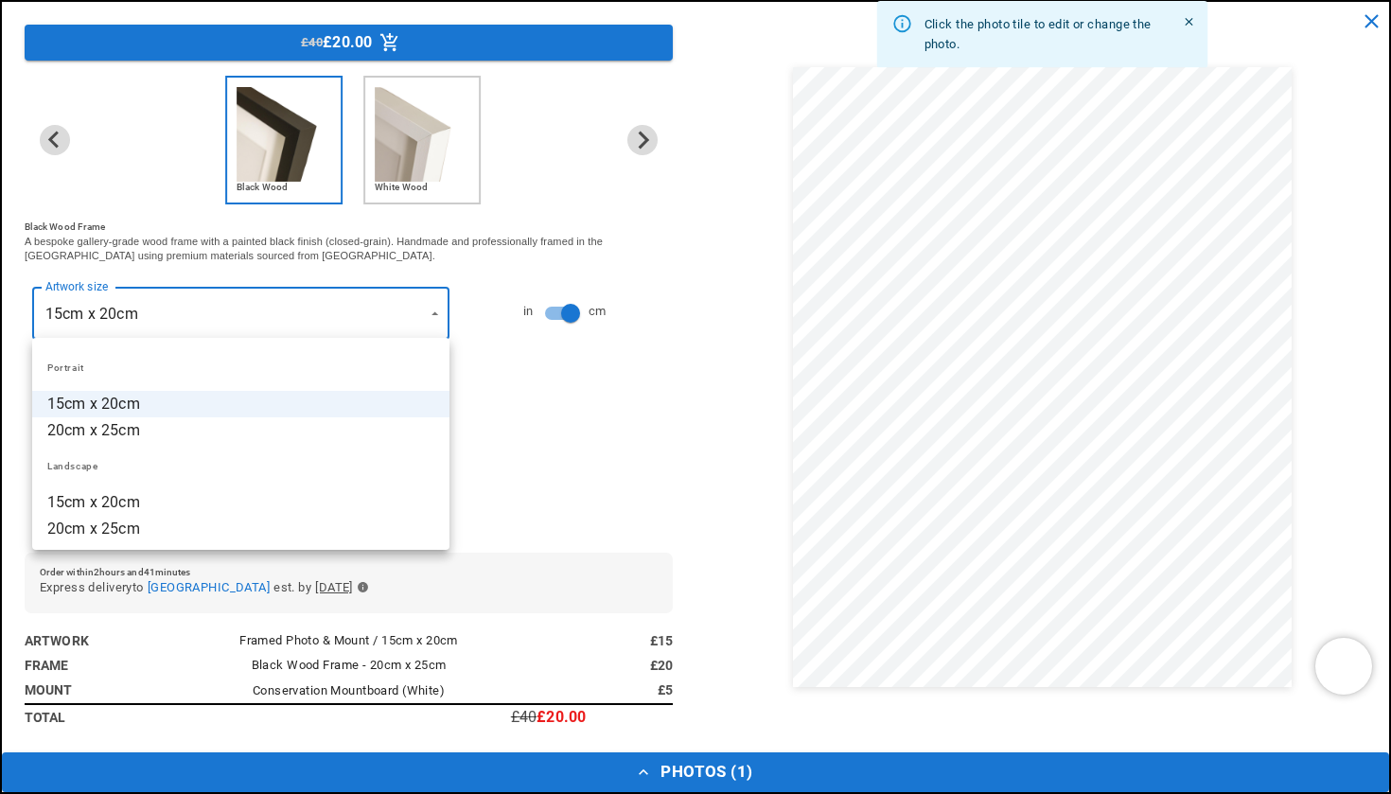
scroll to position [0, 0]
click at [296, 422] on li "20cm x 25cm" at bounding box center [240, 430] width 417 height 26
type input "**********"
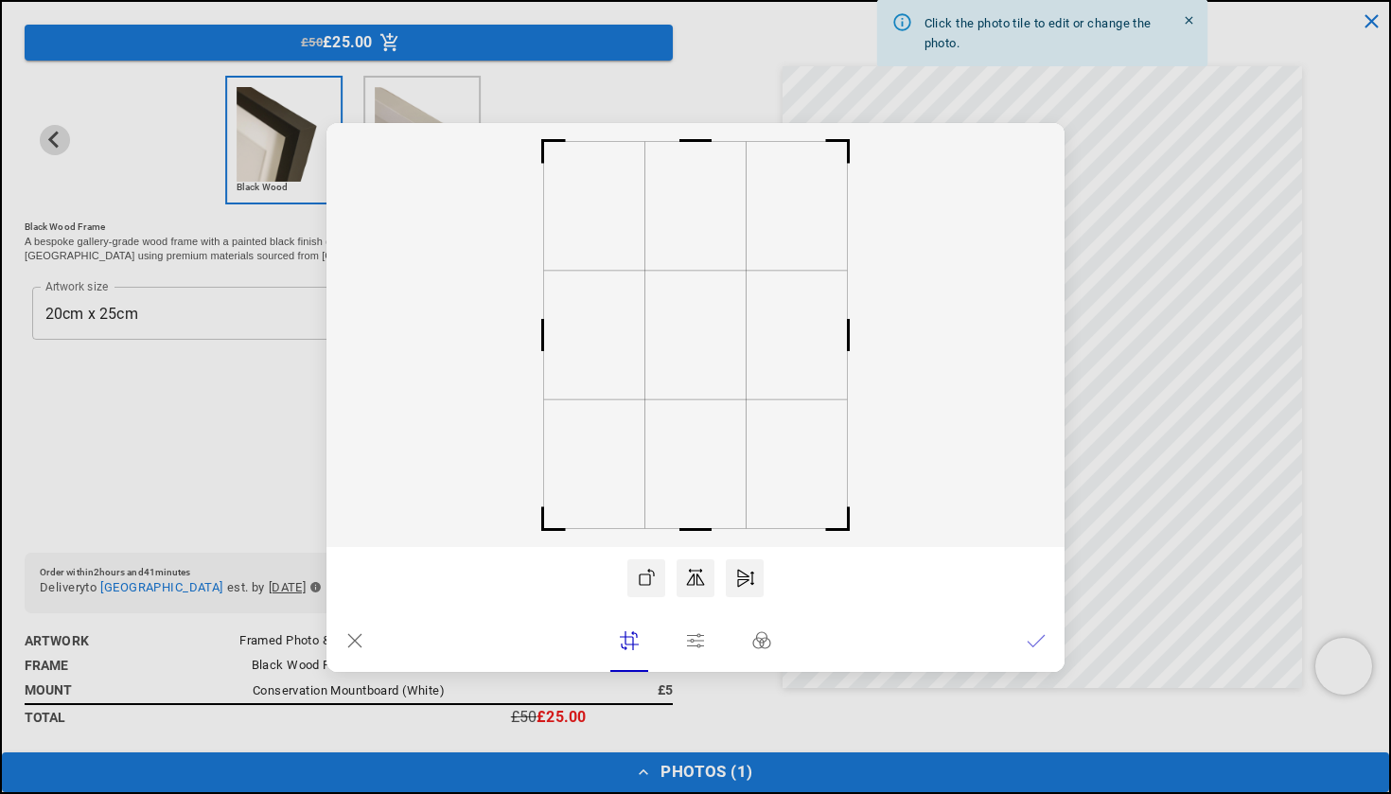
scroll to position [0, 738]
click at [644, 574] on icon at bounding box center [646, 576] width 14 height 16
drag, startPoint x: 821, startPoint y: 405, endPoint x: 817, endPoint y: 464, distance: 59.7
click at [817, 464] on icon at bounding box center [695, 335] width 738 height 424
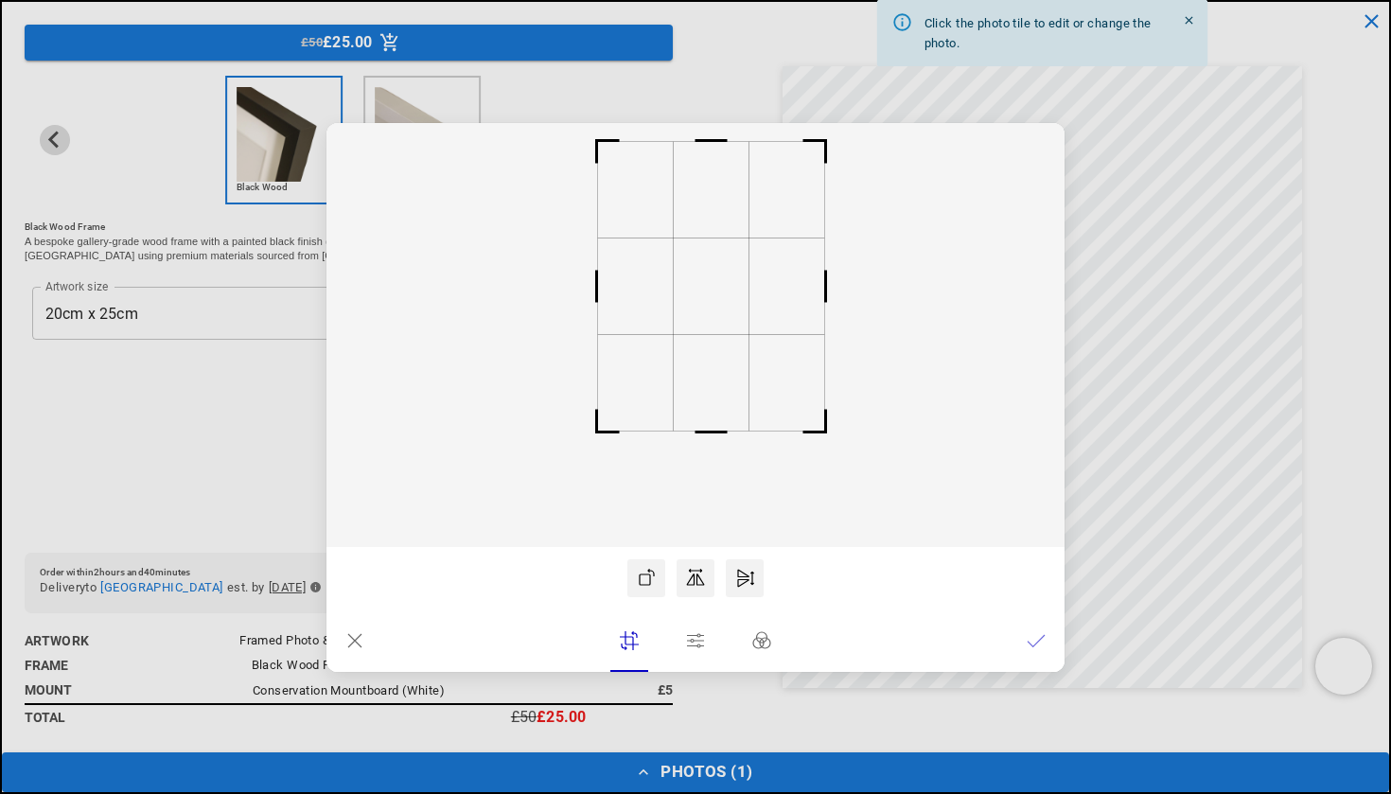
scroll to position [0, 369]
drag, startPoint x: 631, startPoint y: 403, endPoint x: 640, endPoint y: 459, distance: 56.6
click at [640, 459] on icon at bounding box center [695, 335] width 738 height 424
click at [711, 146] on rect at bounding box center [701, 144] width 45 height 45
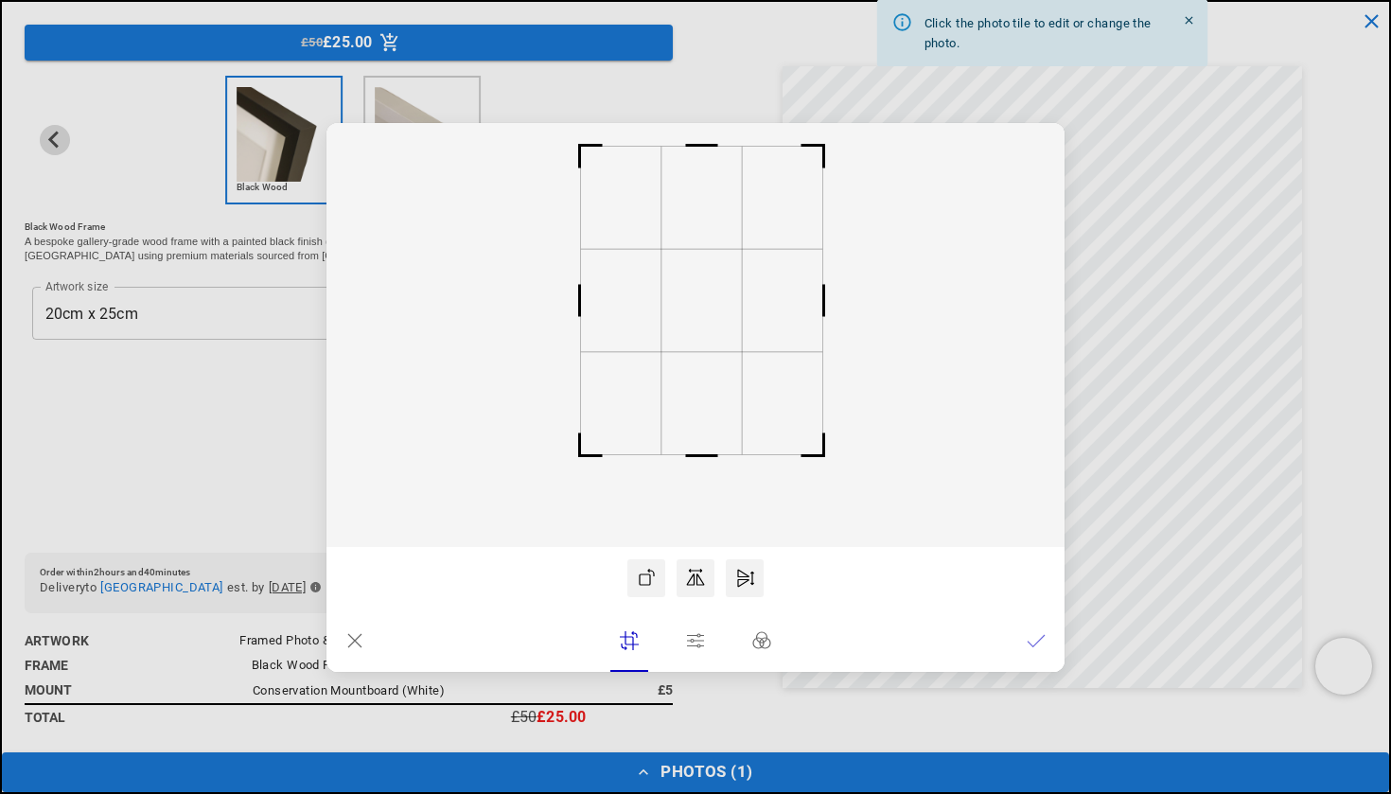
scroll to position [0, 0]
drag, startPoint x: 695, startPoint y: 140, endPoint x: 697, endPoint y: 128, distance: 12.4
click at [697, 128] on rect at bounding box center [701, 139] width 45 height 45
click at [1035, 638] on icon at bounding box center [1035, 640] width 19 height 19
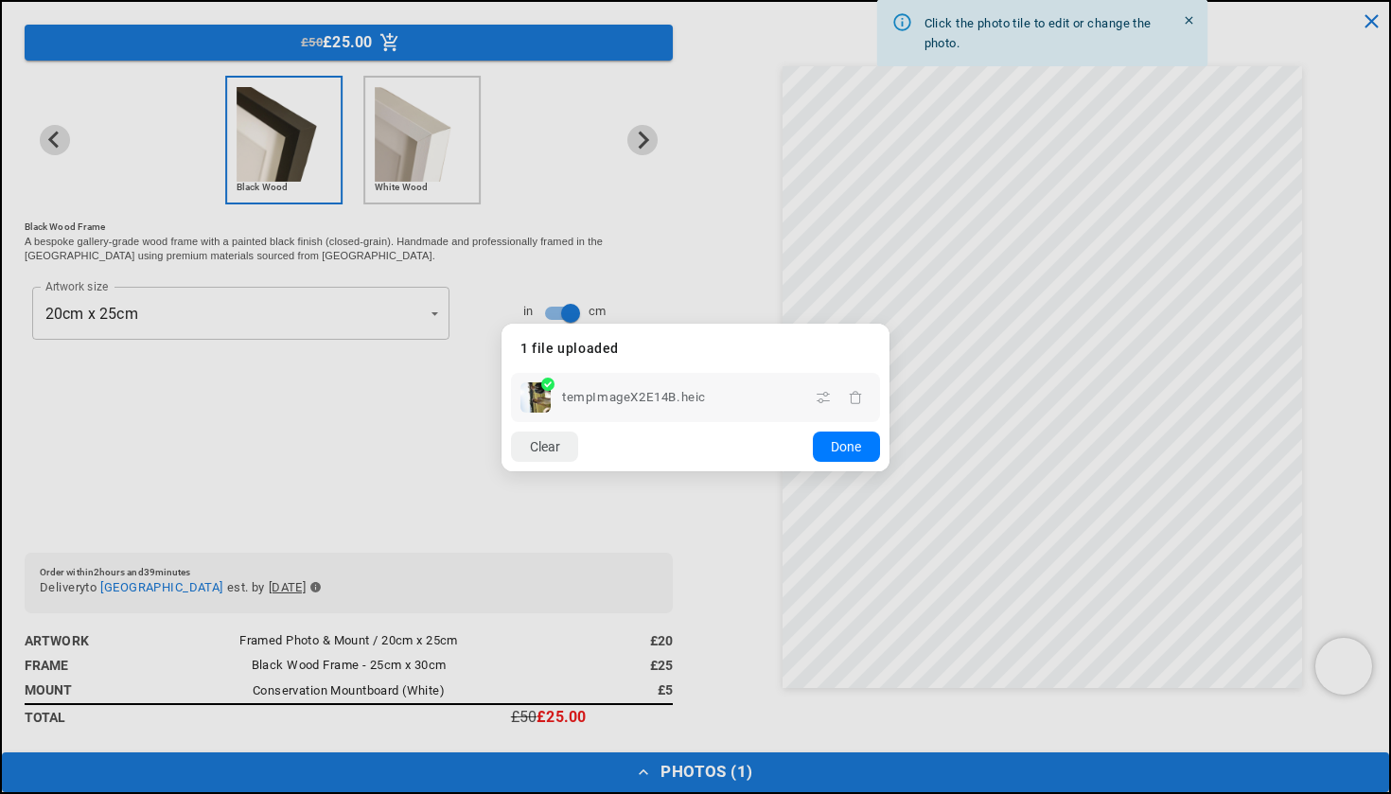
scroll to position [0, 738]
click at [848, 447] on button "Done" at bounding box center [846, 446] width 67 height 30
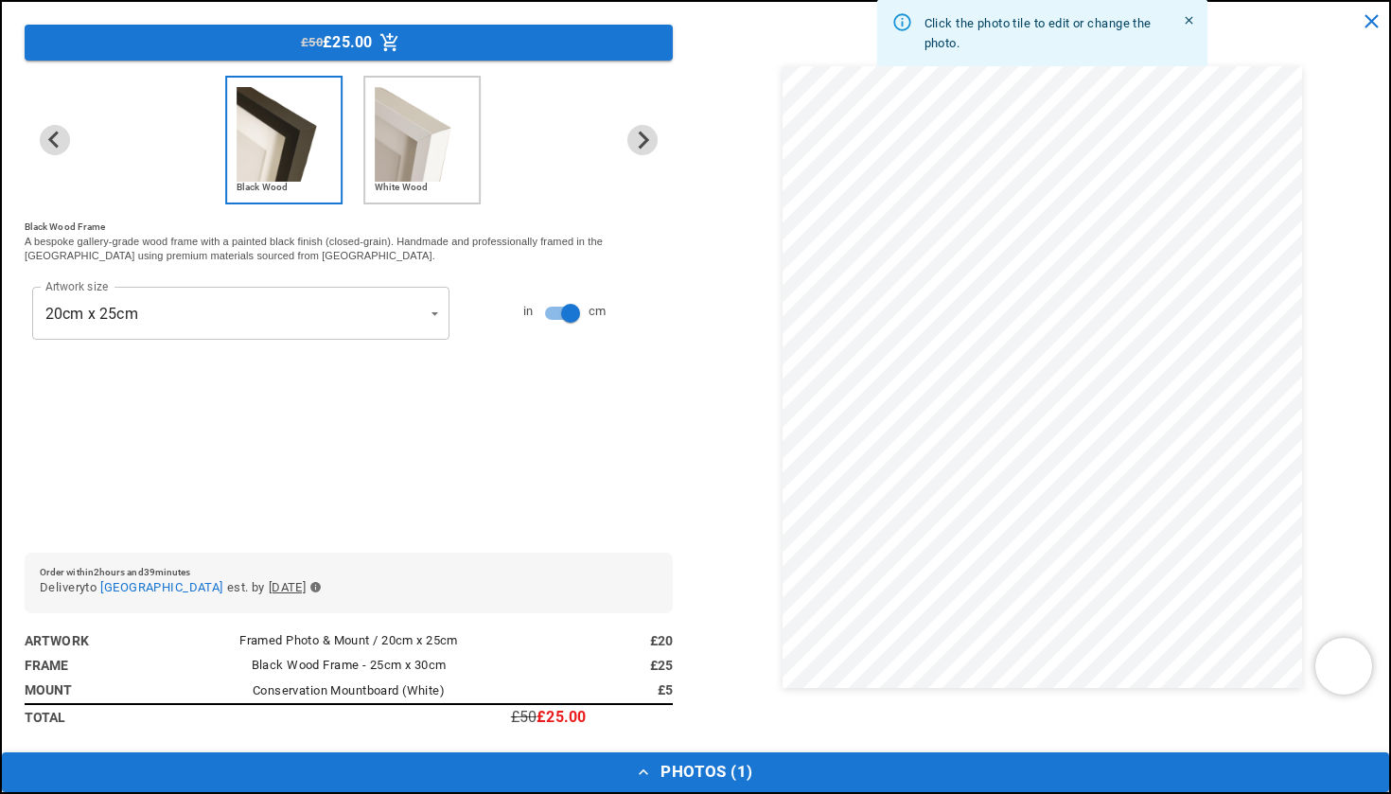
click at [659, 770] on button "Photos ( 1 )" at bounding box center [695, 772] width 1387 height 40
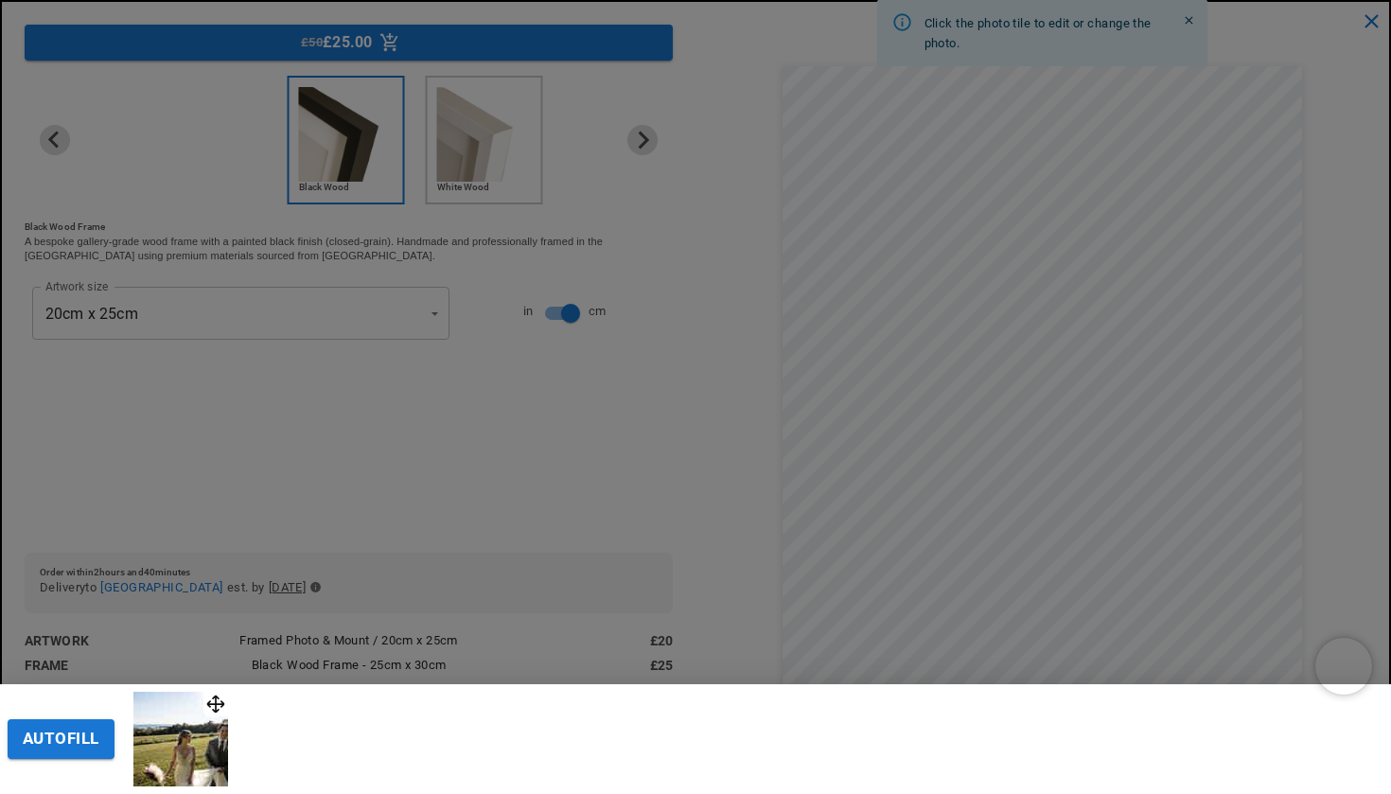
scroll to position [0, 0]
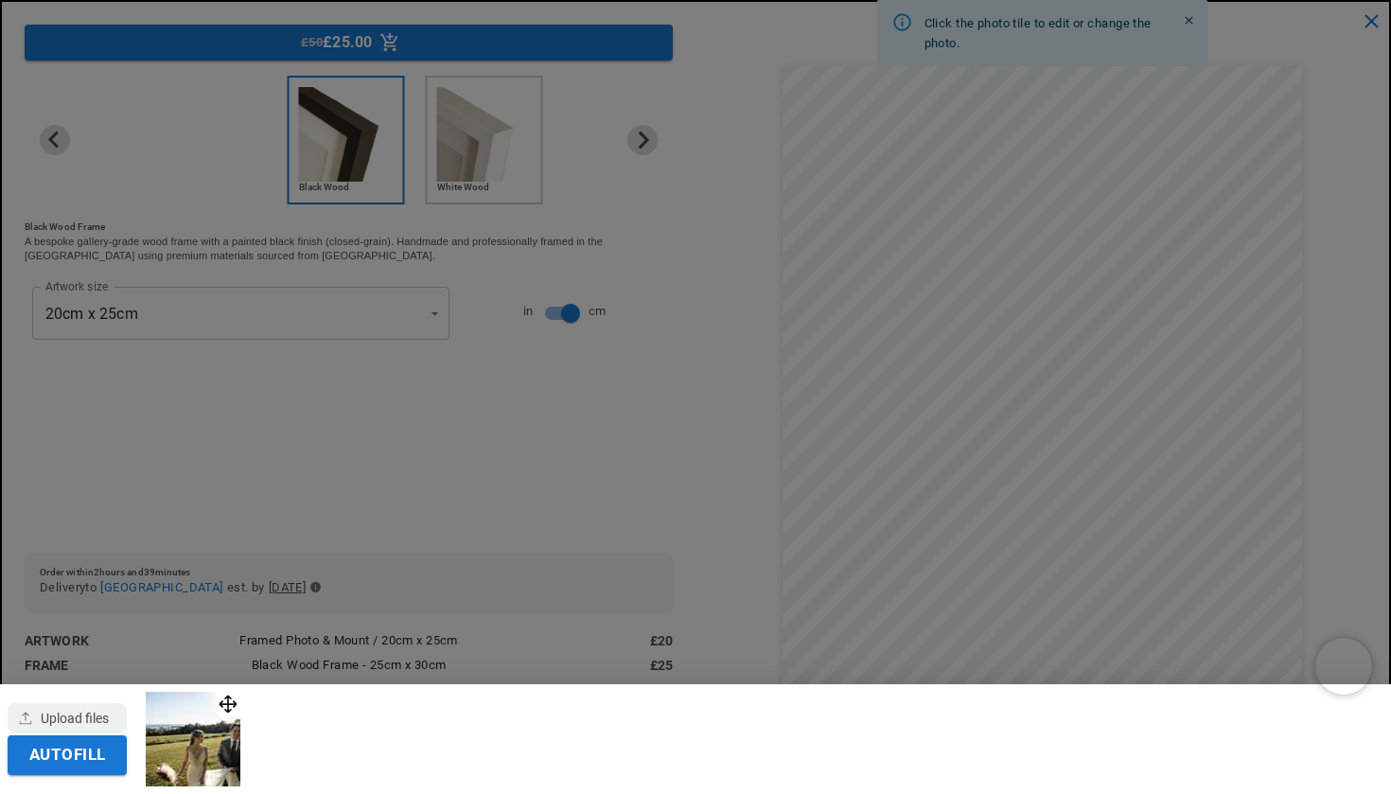
click at [722, 436] on div at bounding box center [695, 397] width 1391 height 794
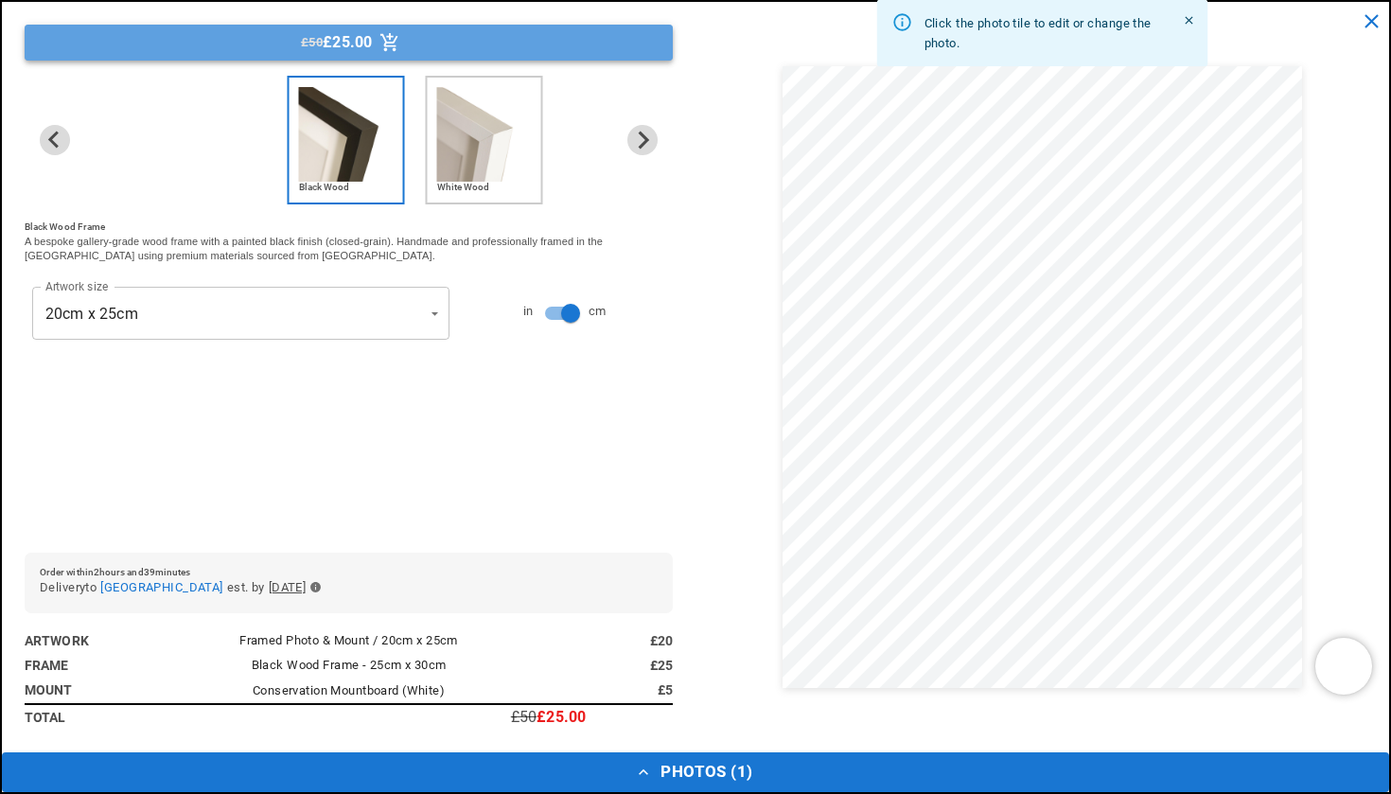
click at [479, 46] on button "£50 £25.00" at bounding box center [349, 43] width 648 height 36
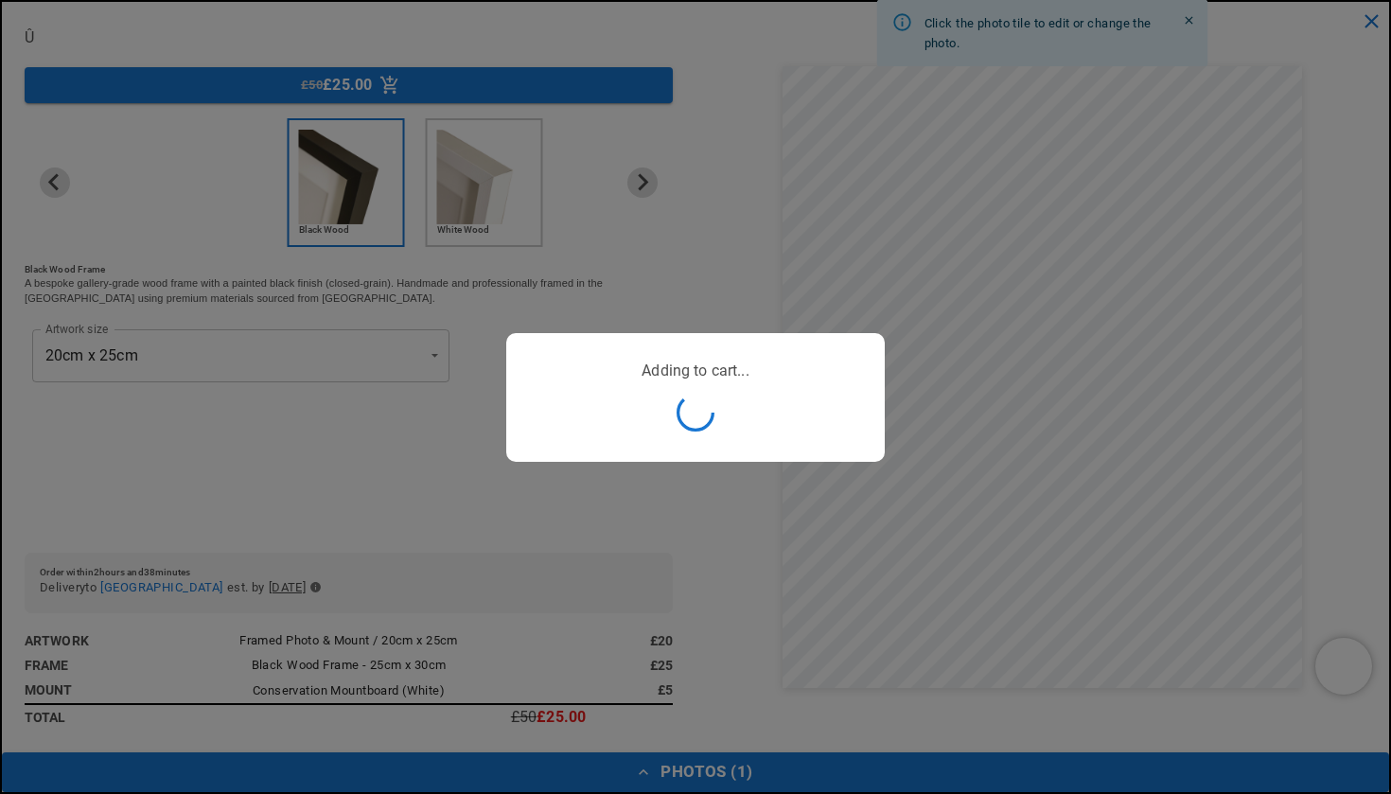
scroll to position [0, 369]
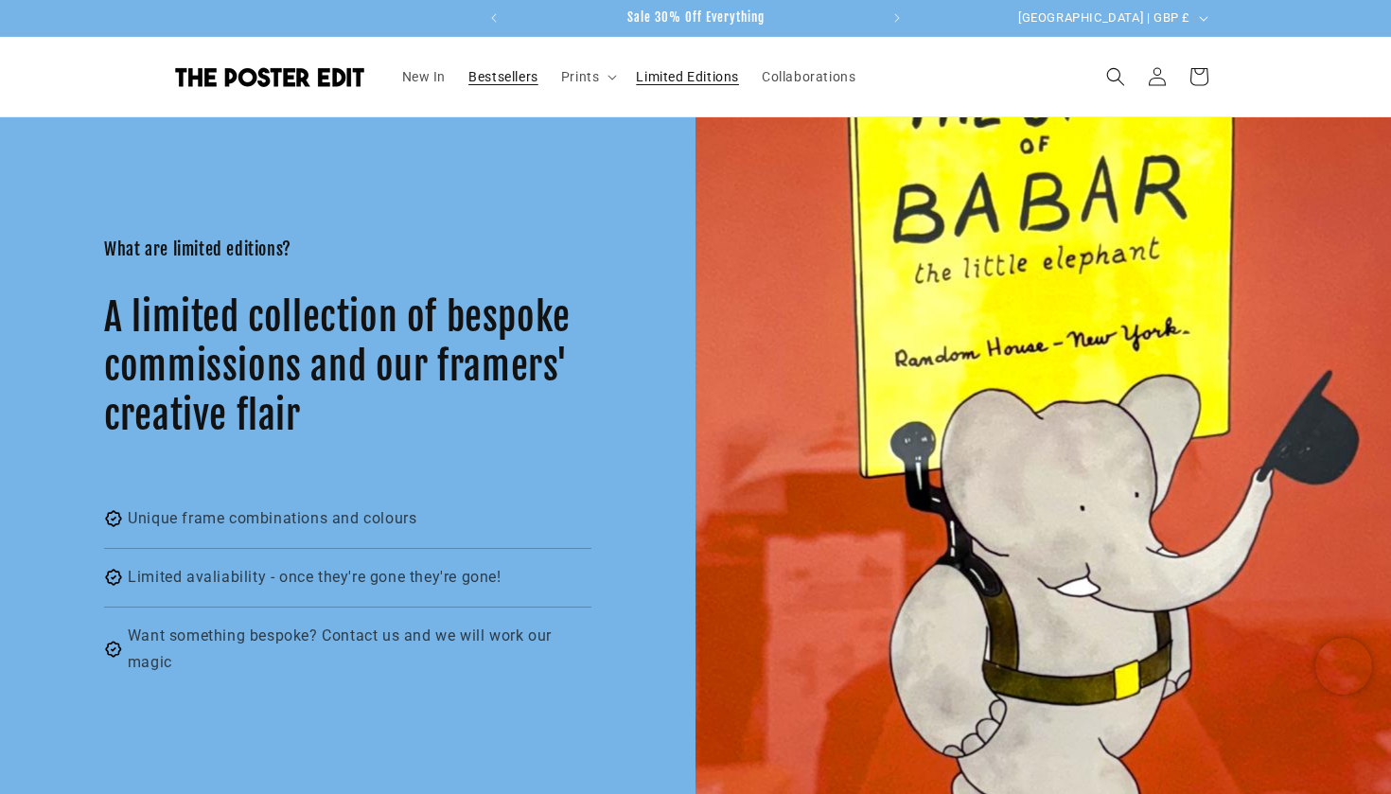
click at [499, 71] on span "Bestsellers" at bounding box center [503, 76] width 70 height 17
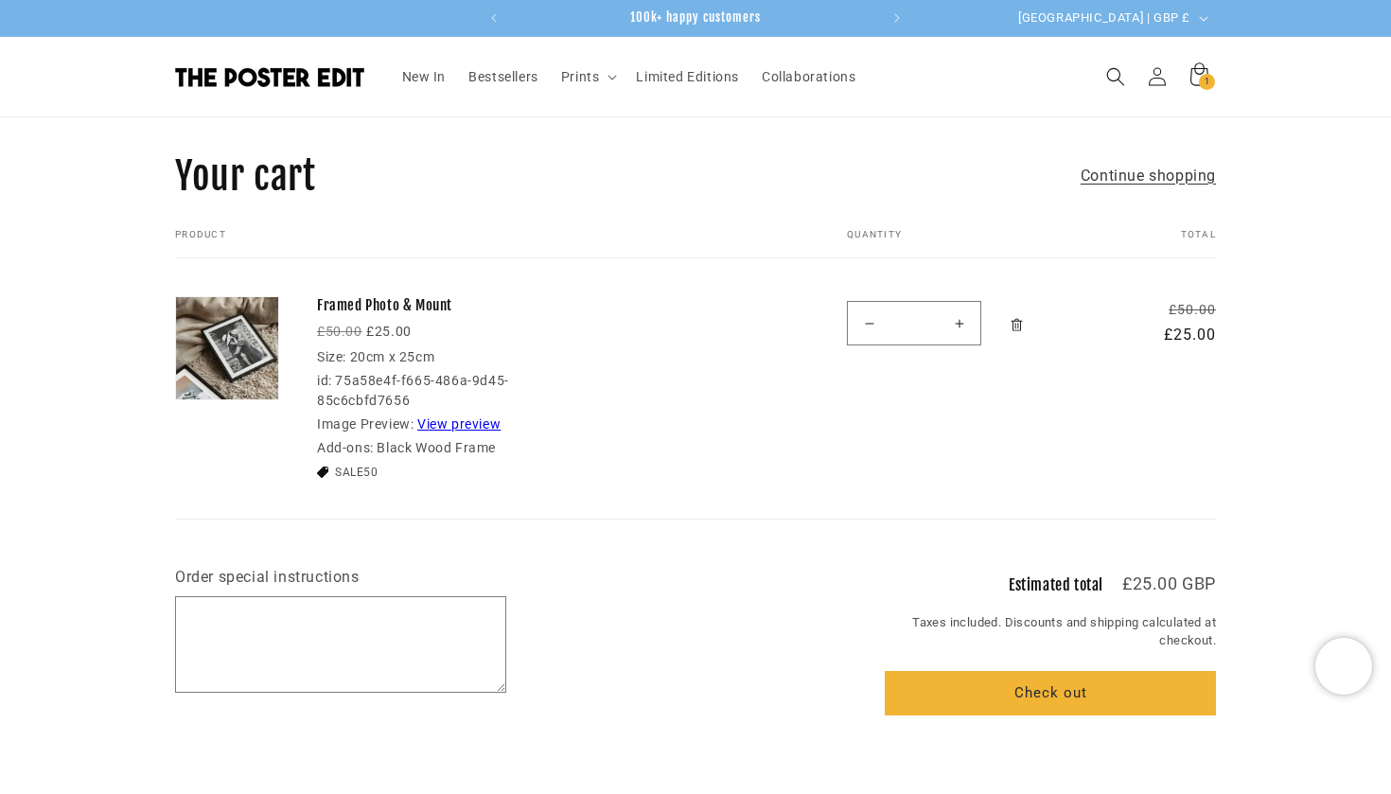
click at [471, 416] on link "View preview" at bounding box center [458, 423] width 83 height 15
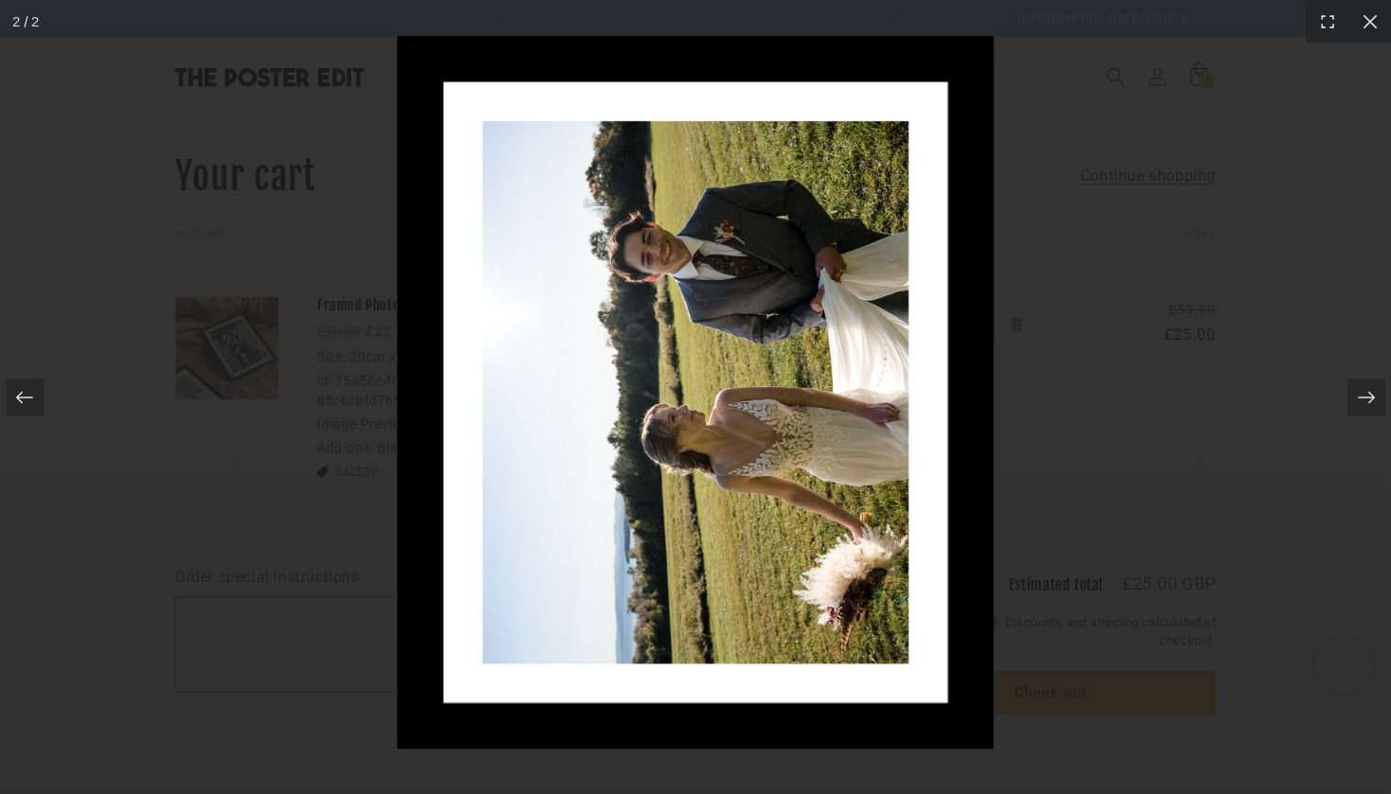
scroll to position [0, 369]
click at [159, 472] on div at bounding box center [695, 397] width 1391 height 794
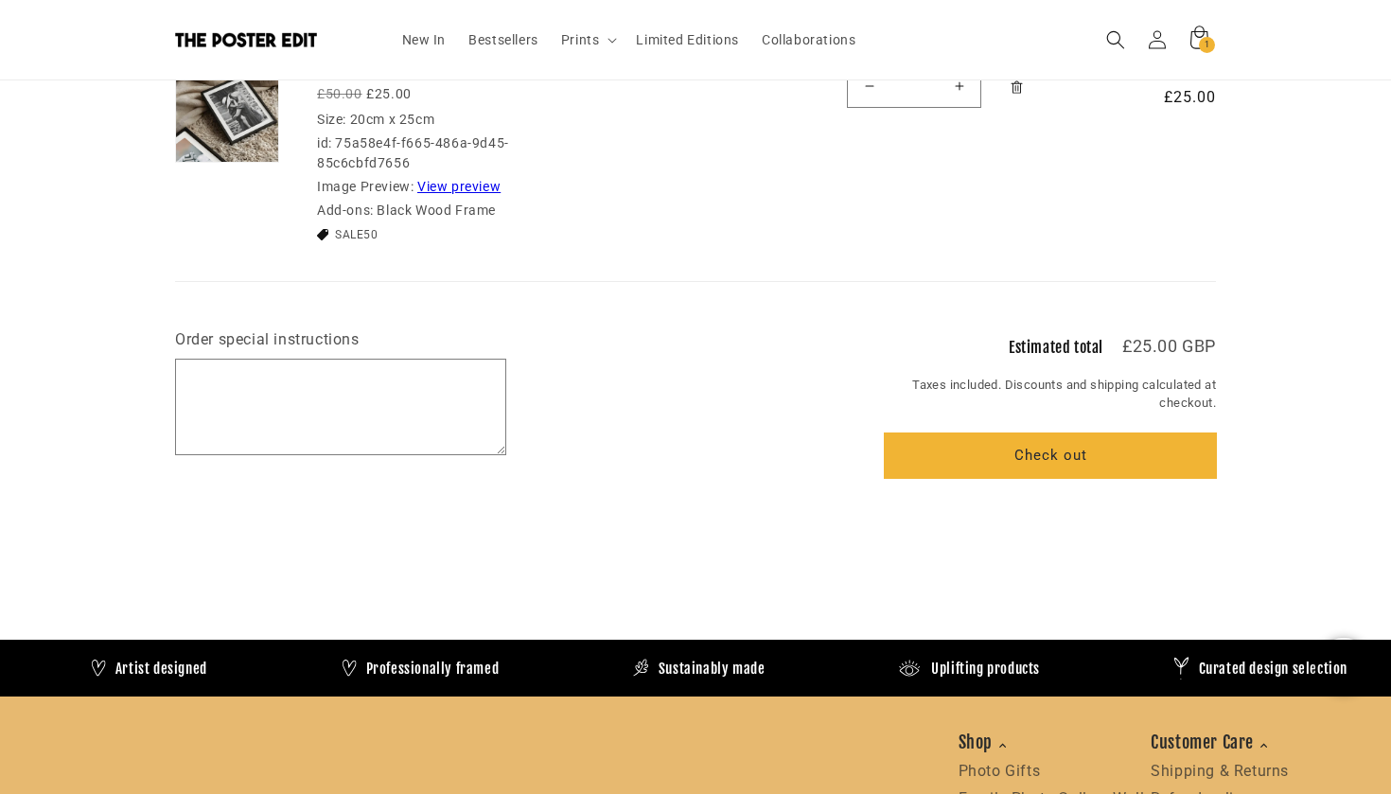
scroll to position [0, 0]
click at [978, 433] on button "Check out" at bounding box center [1049, 455] width 331 height 44
